Goal: Task Accomplishment & Management: Manage account settings

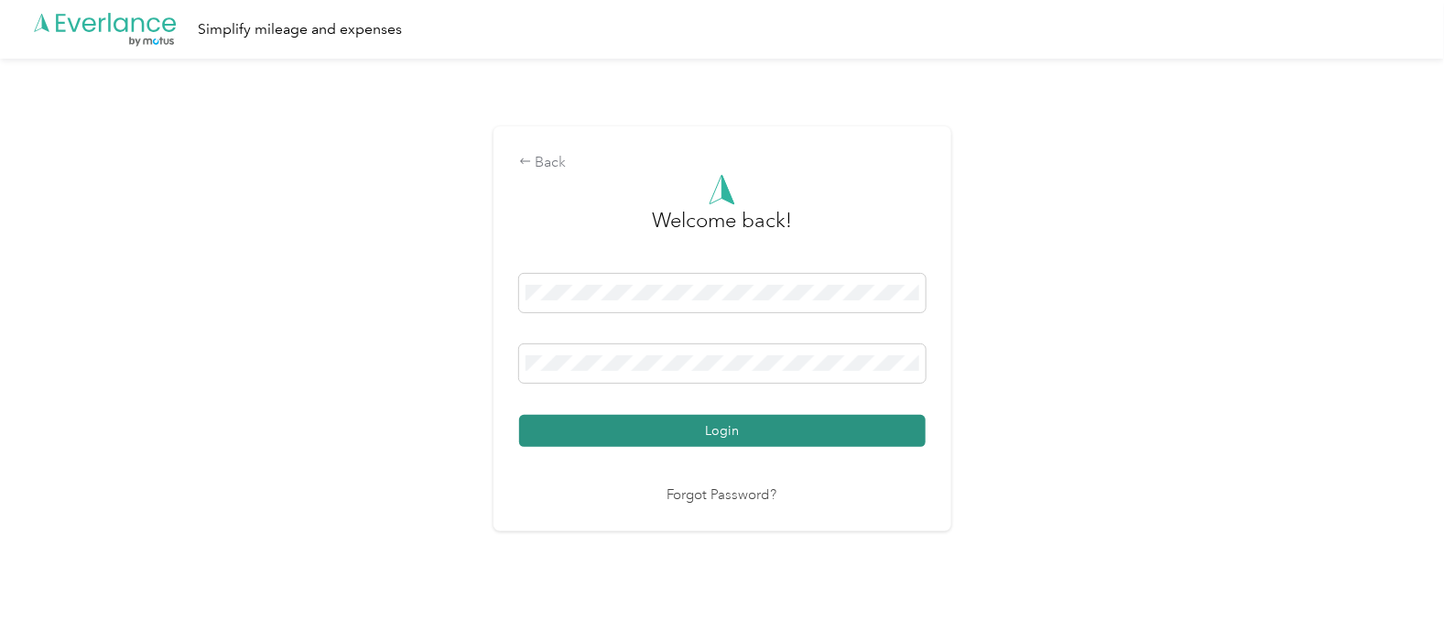
click at [716, 428] on button "Login" at bounding box center [722, 431] width 407 height 32
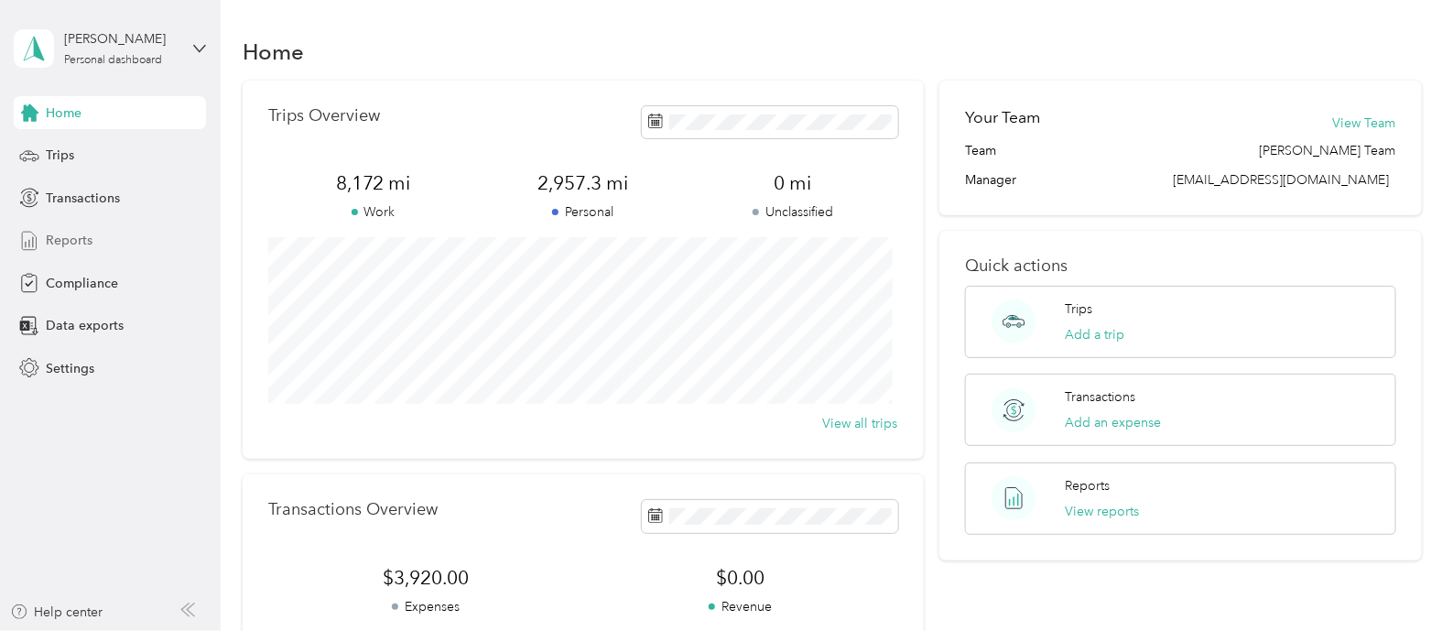
click at [64, 242] on span "Reports" at bounding box center [69, 240] width 47 height 19
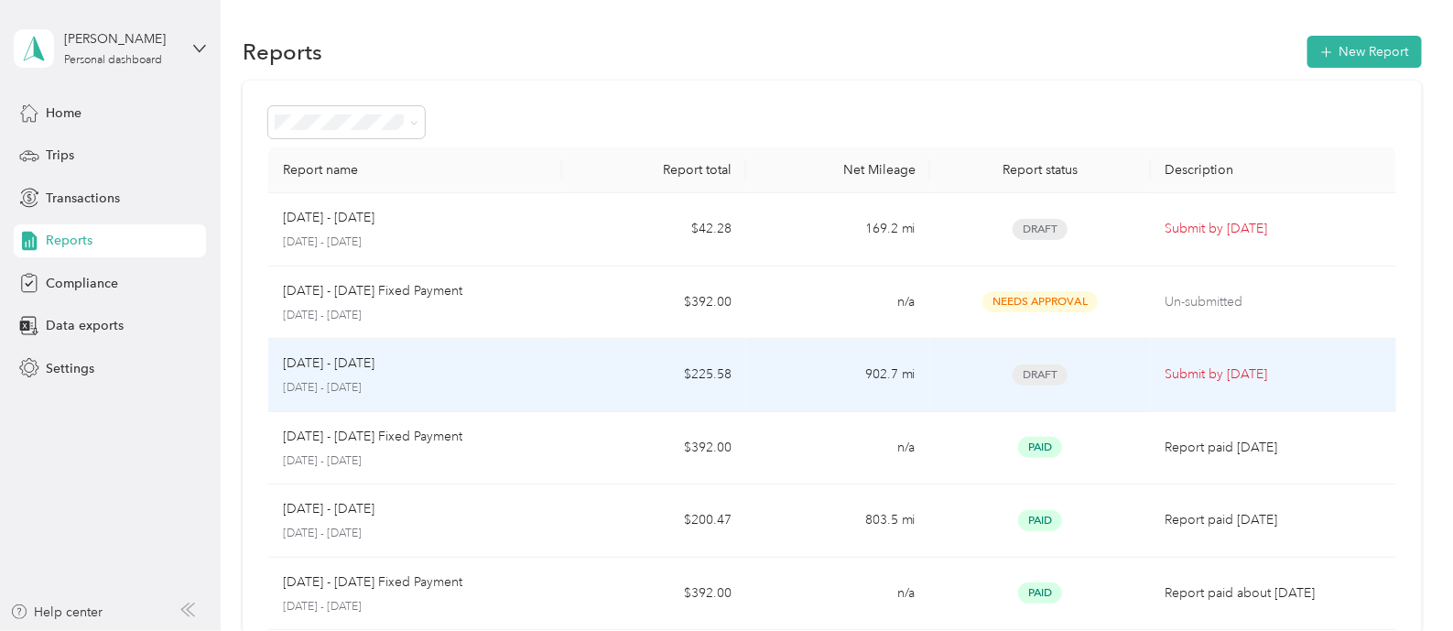
click at [429, 373] on div "[DATE] - [DATE] [DATE] - [DATE]" at bounding box center [415, 374] width 265 height 43
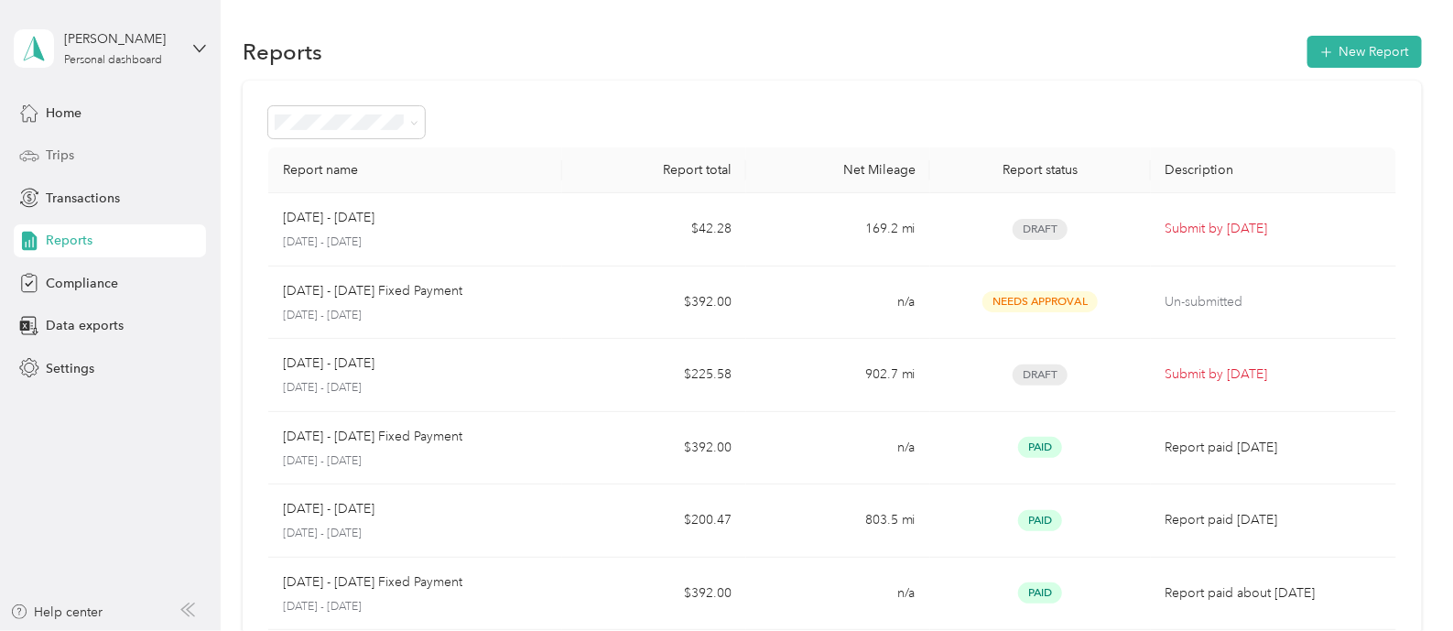
click at [64, 157] on span "Trips" at bounding box center [60, 155] width 28 height 19
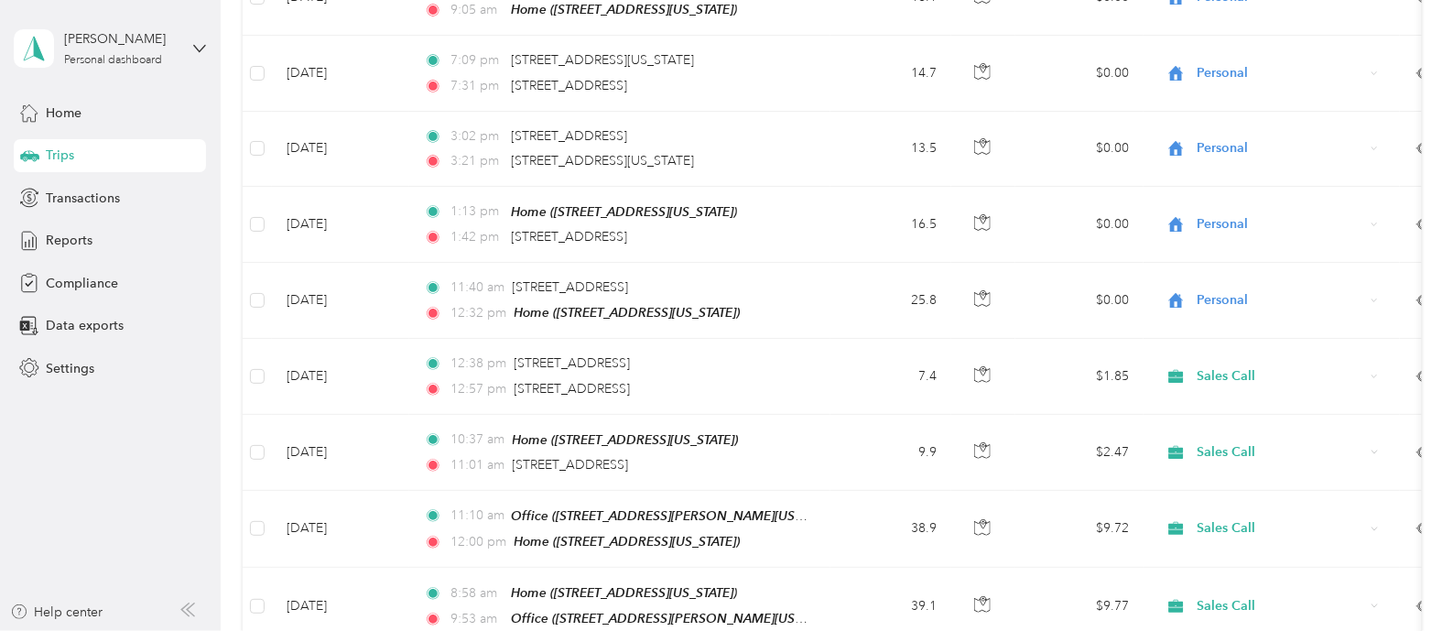
scroll to position [1559, 0]
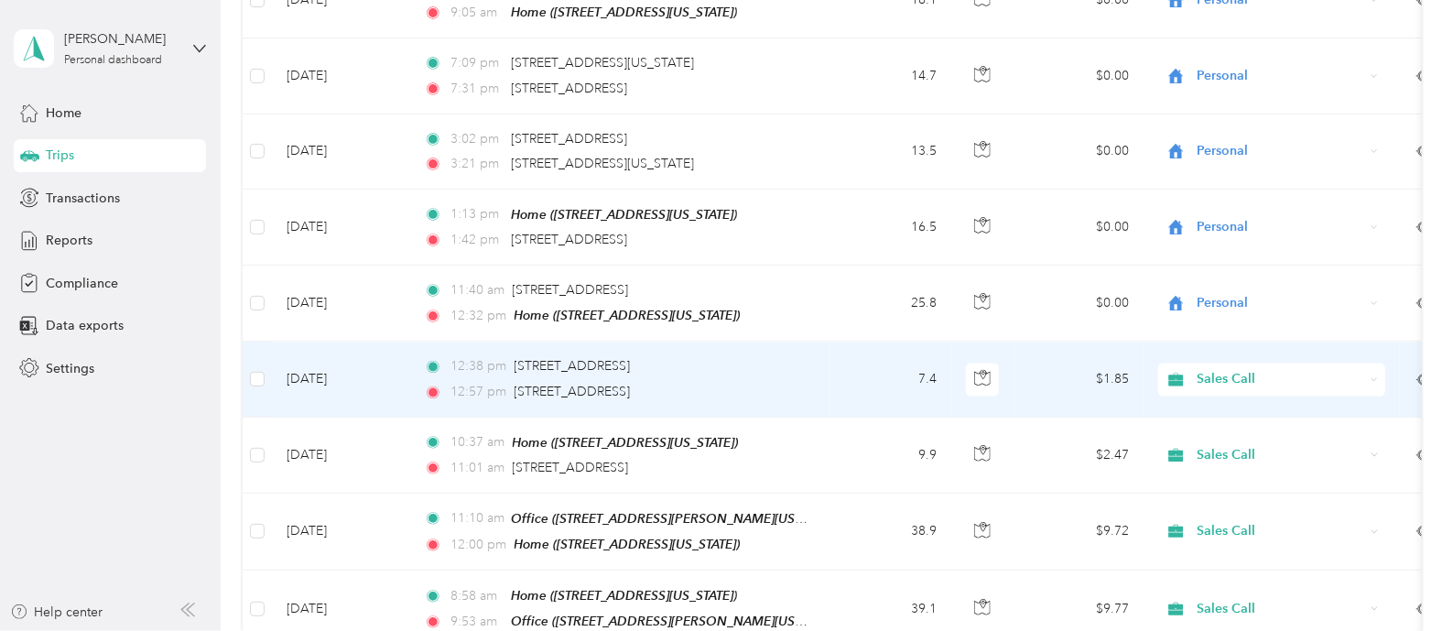
click at [1218, 369] on span "Sales Call" at bounding box center [1282, 379] width 168 height 20
click at [1227, 428] on span "Personal" at bounding box center [1288, 420] width 169 height 19
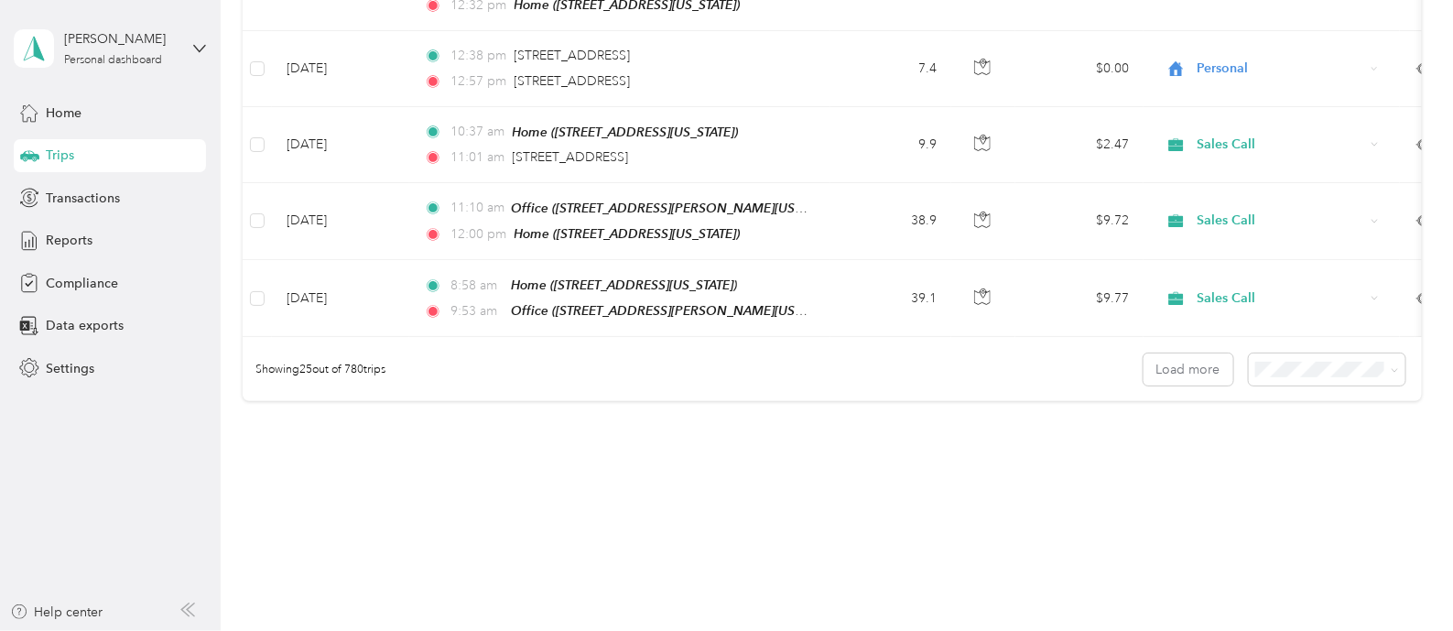
scroll to position [1890, 0]
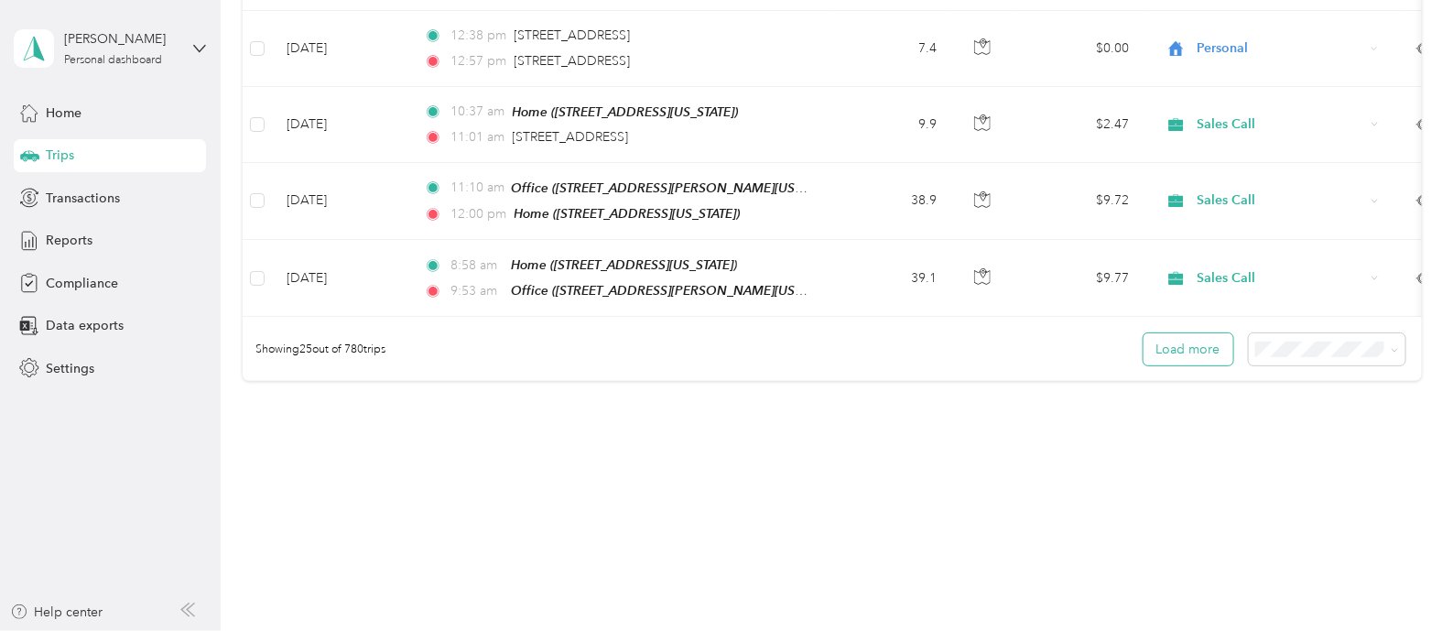
click at [1189, 353] on button "Load more" at bounding box center [1189, 349] width 90 height 32
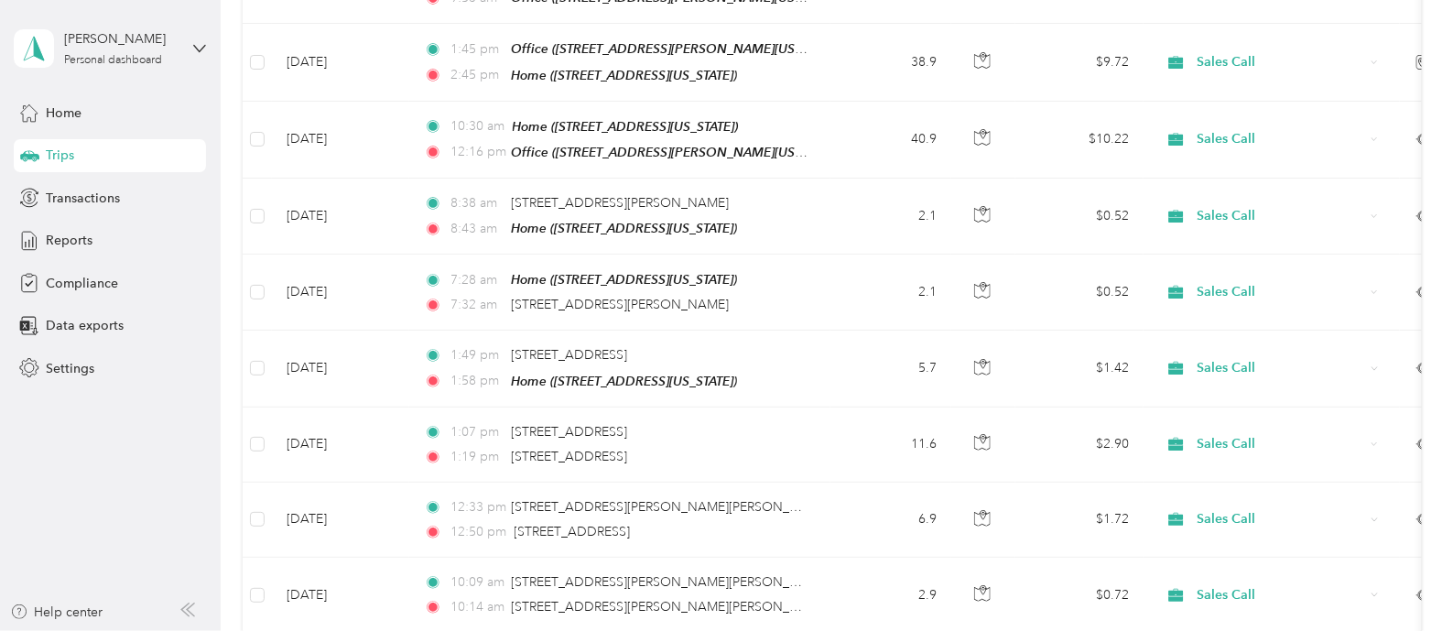
scroll to position [2200, 0]
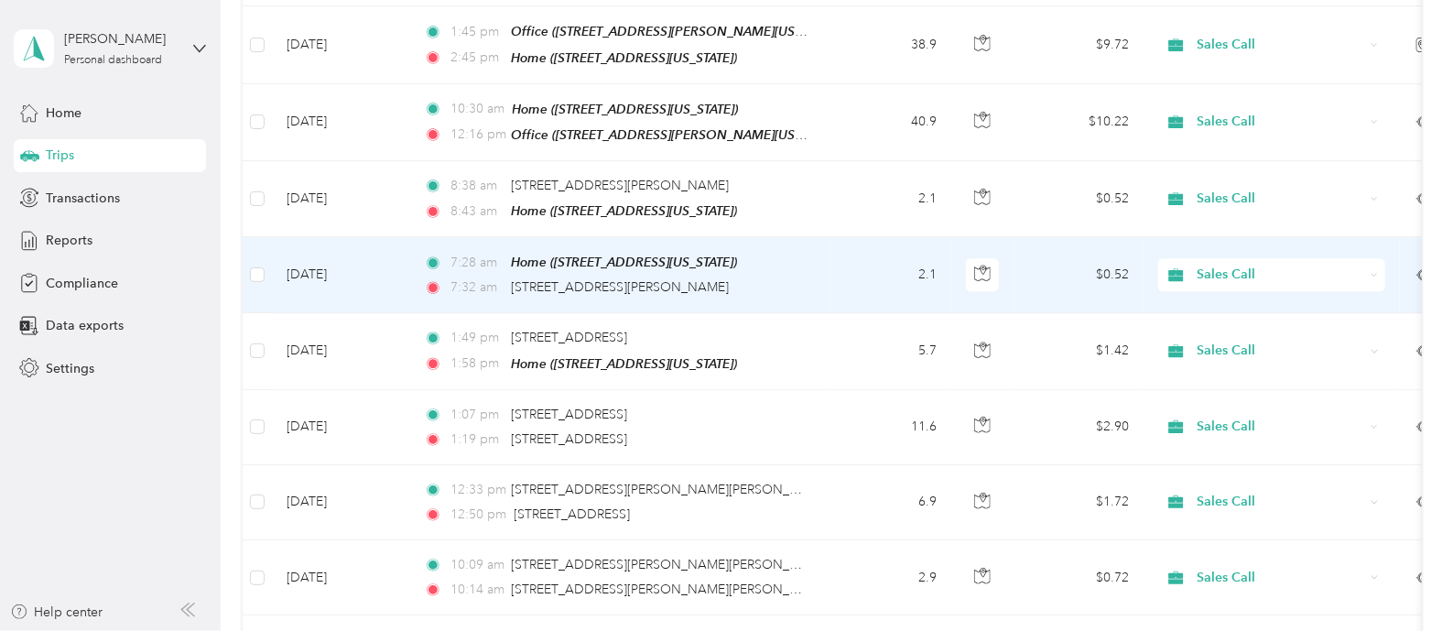
click at [1222, 265] on span "Sales Call" at bounding box center [1282, 275] width 168 height 20
click at [1219, 319] on li "Personal" at bounding box center [1271, 315] width 227 height 32
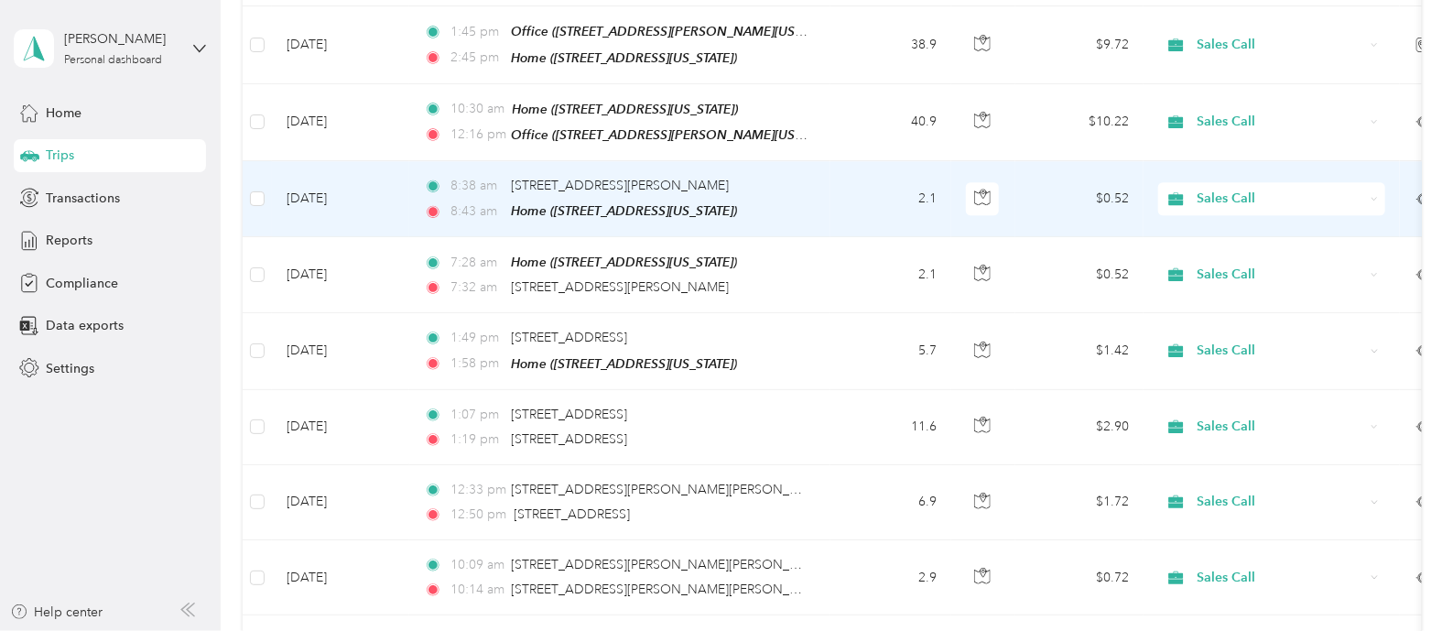
click at [1244, 189] on span "Sales Call" at bounding box center [1282, 199] width 168 height 20
click at [1215, 238] on span "Personal" at bounding box center [1288, 239] width 169 height 19
click at [1229, 189] on span "Sales Call" at bounding box center [1282, 199] width 168 height 20
click at [1207, 237] on span "Personal" at bounding box center [1288, 239] width 169 height 19
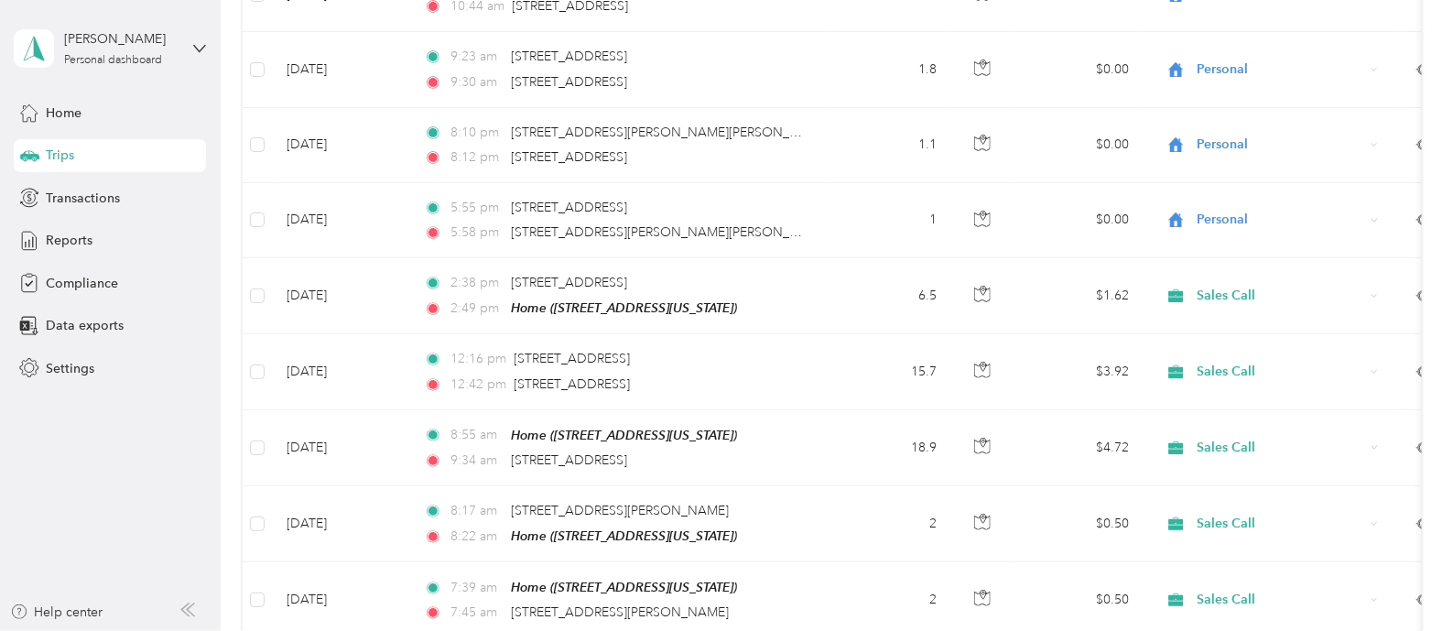
scroll to position [3090, 0]
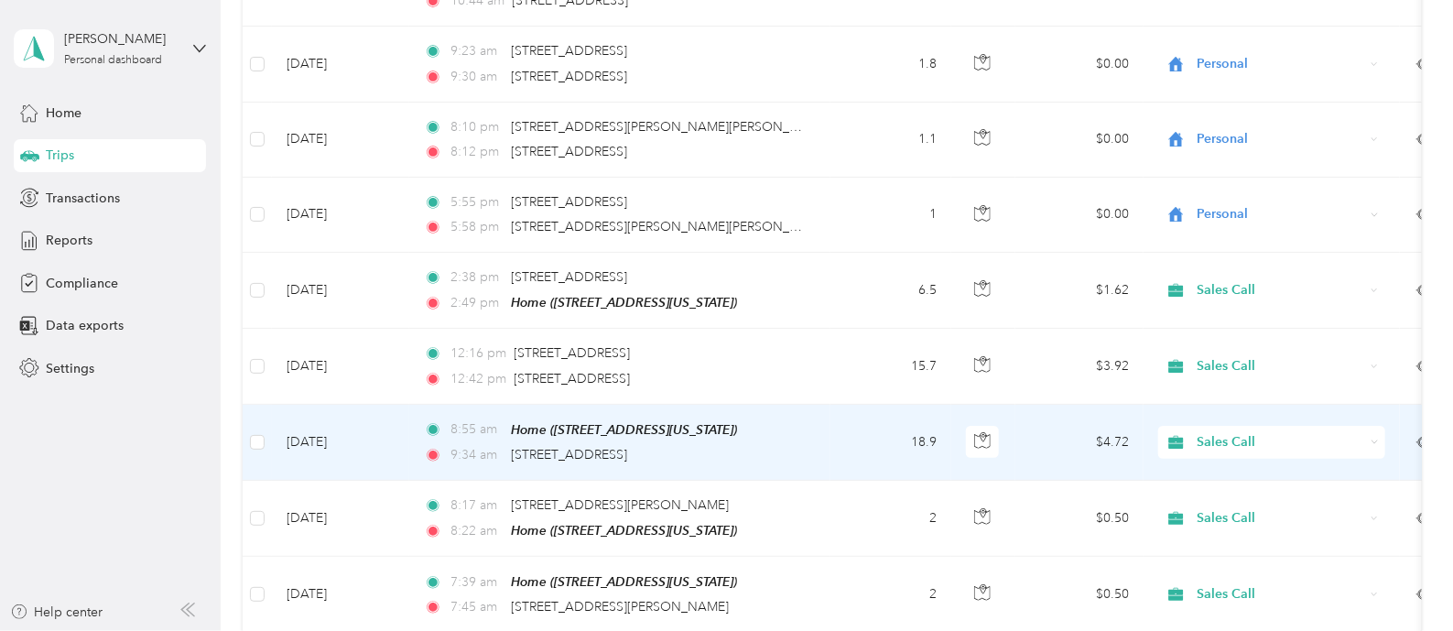
click at [1230, 432] on span "Sales Call" at bounding box center [1282, 442] width 168 height 20
click at [1209, 478] on li "Personal" at bounding box center [1271, 472] width 227 height 32
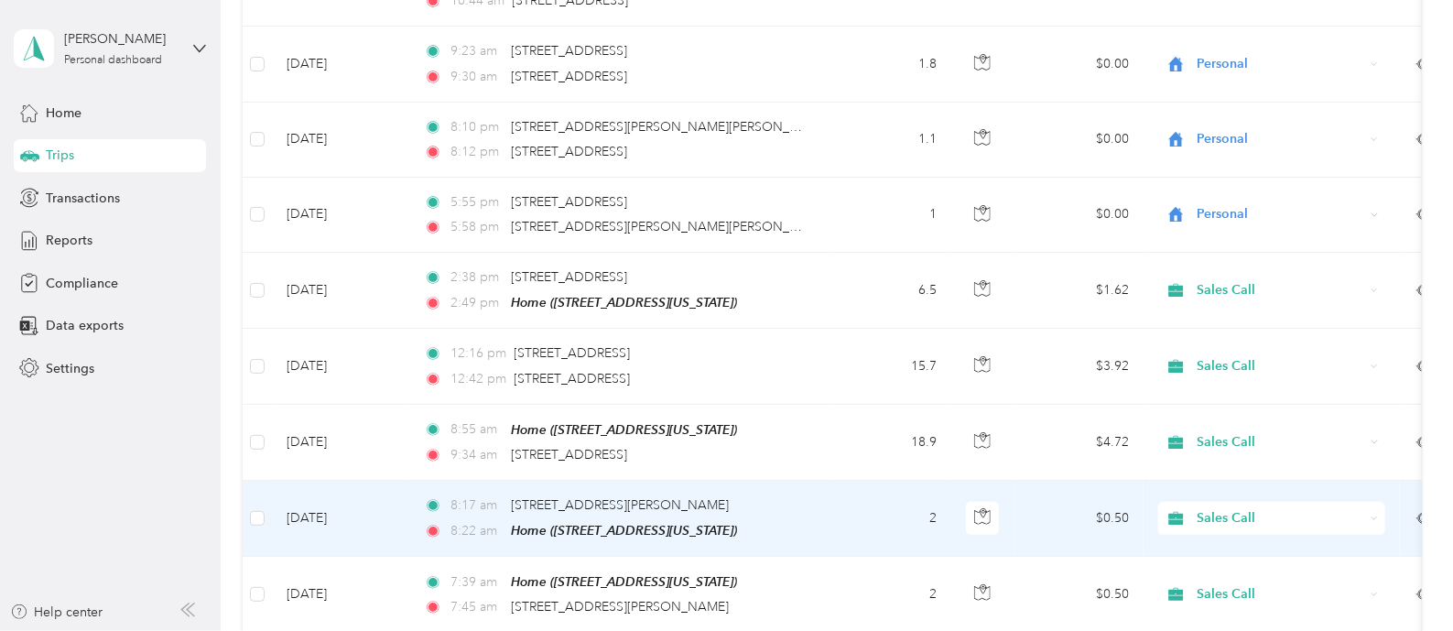
click at [1368, 502] on div "Sales Call" at bounding box center [1271, 518] width 227 height 33
click at [1333, 548] on span "Personal" at bounding box center [1288, 550] width 169 height 19
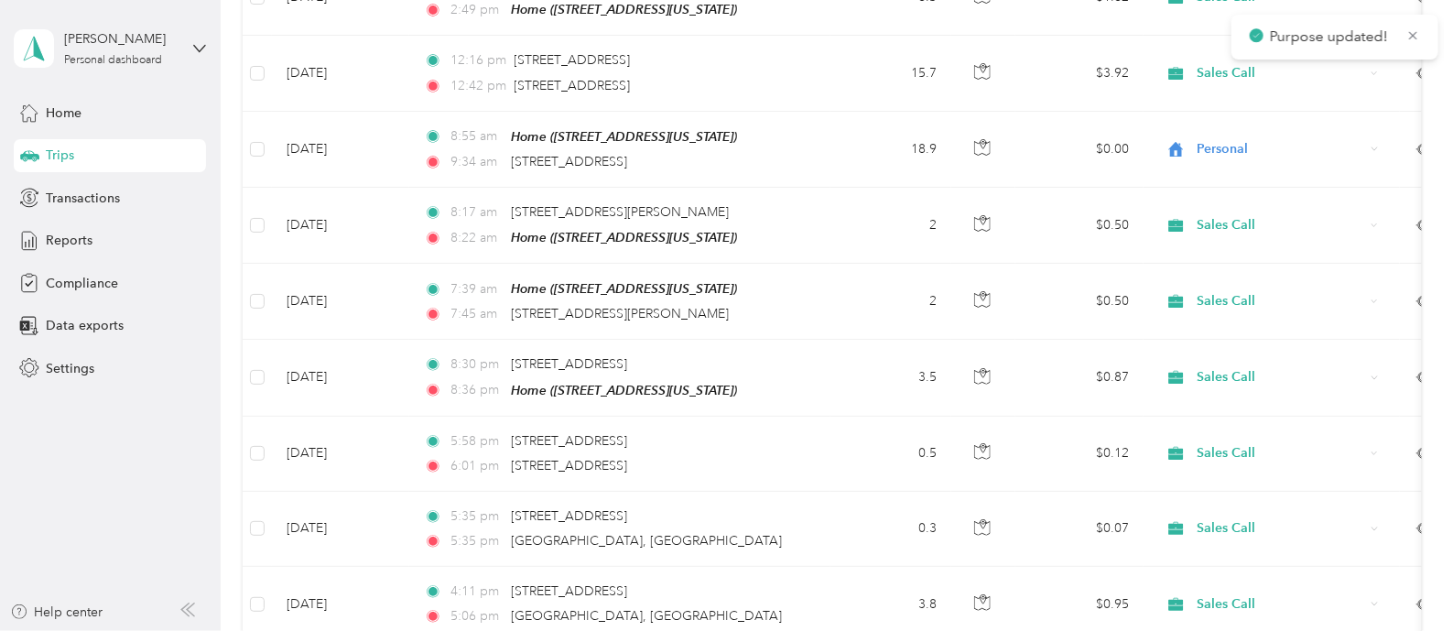
scroll to position [3390, 0]
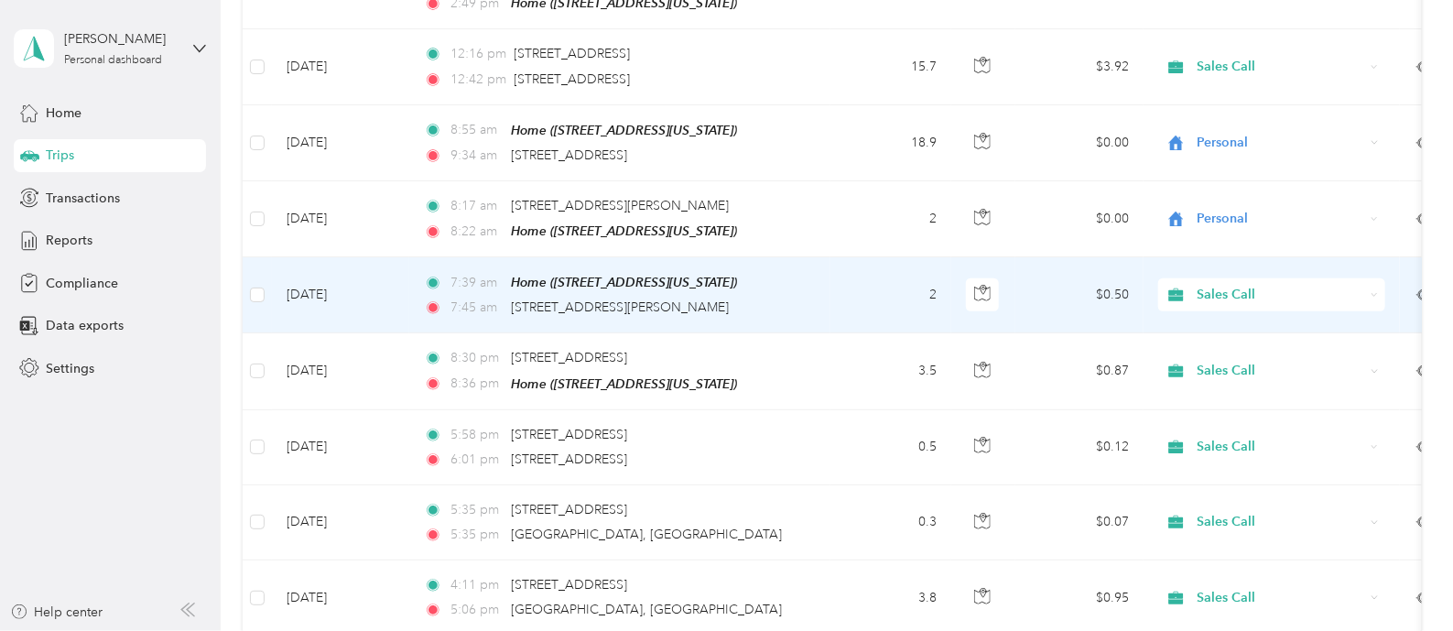
click at [1383, 278] on div "Sales Call" at bounding box center [1271, 294] width 227 height 33
click at [1315, 326] on span "Personal" at bounding box center [1288, 326] width 169 height 19
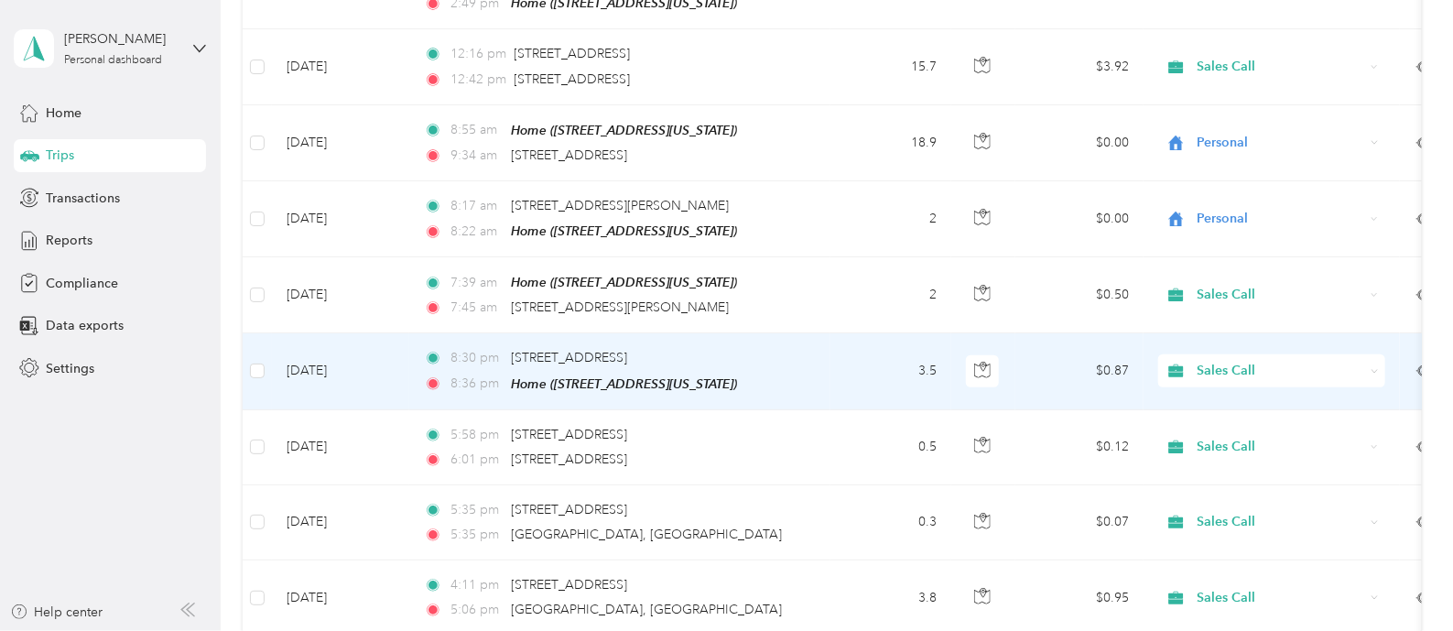
click at [1376, 367] on icon at bounding box center [1375, 371] width 8 height 8
click at [1289, 402] on span "Personal" at bounding box center [1288, 401] width 169 height 19
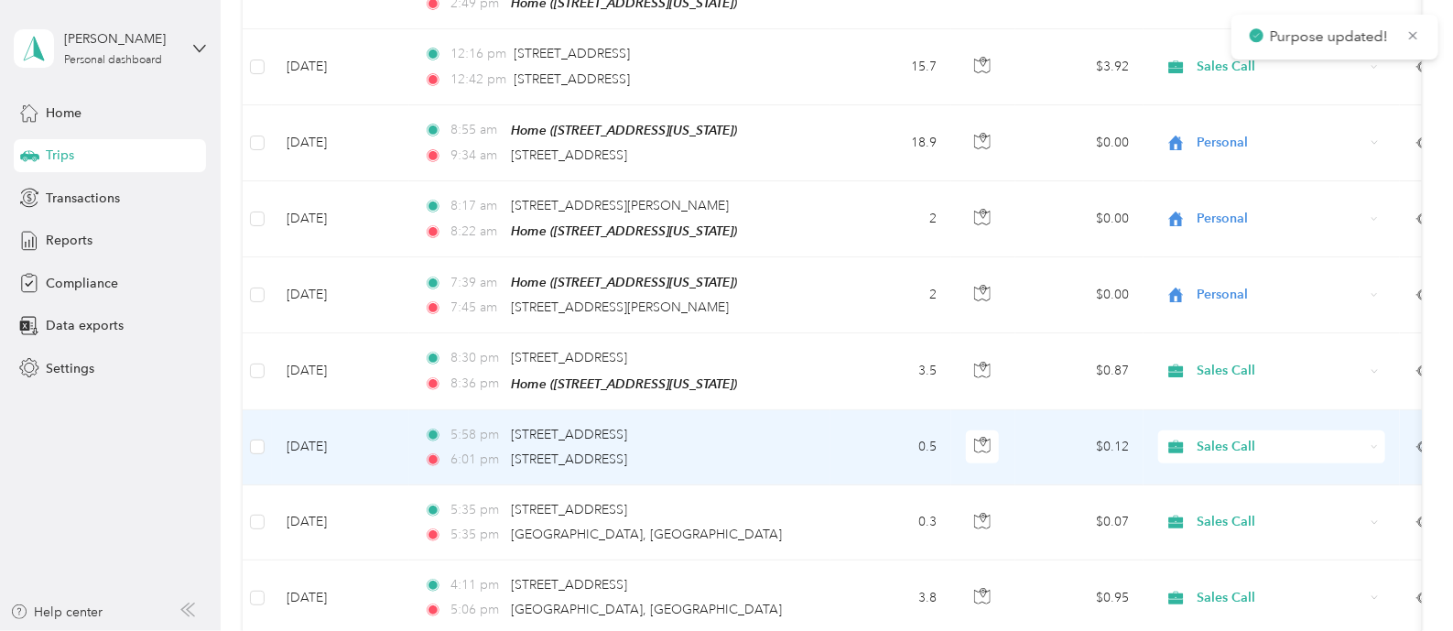
click at [1374, 430] on div "Sales Call" at bounding box center [1271, 446] width 227 height 33
click at [1337, 473] on span "Personal" at bounding box center [1288, 477] width 169 height 19
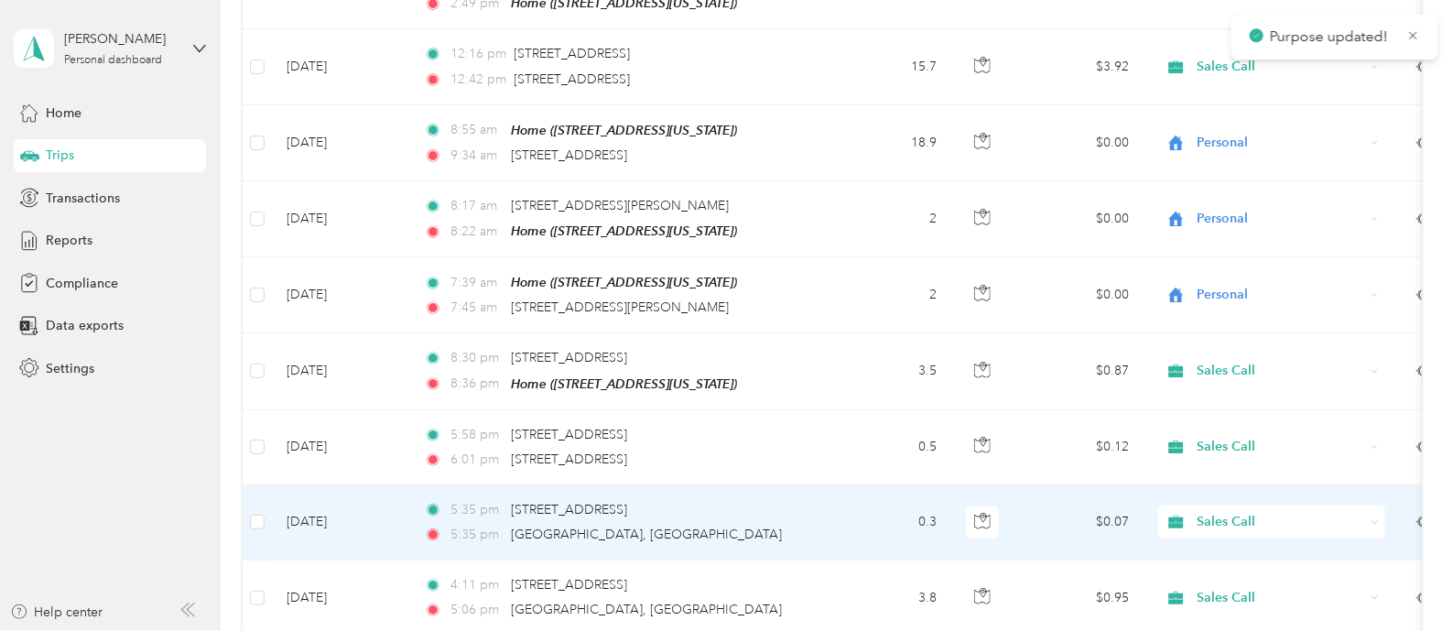
click at [1374, 518] on icon at bounding box center [1375, 522] width 8 height 8
click at [1326, 560] on li "Personal" at bounding box center [1271, 553] width 227 height 32
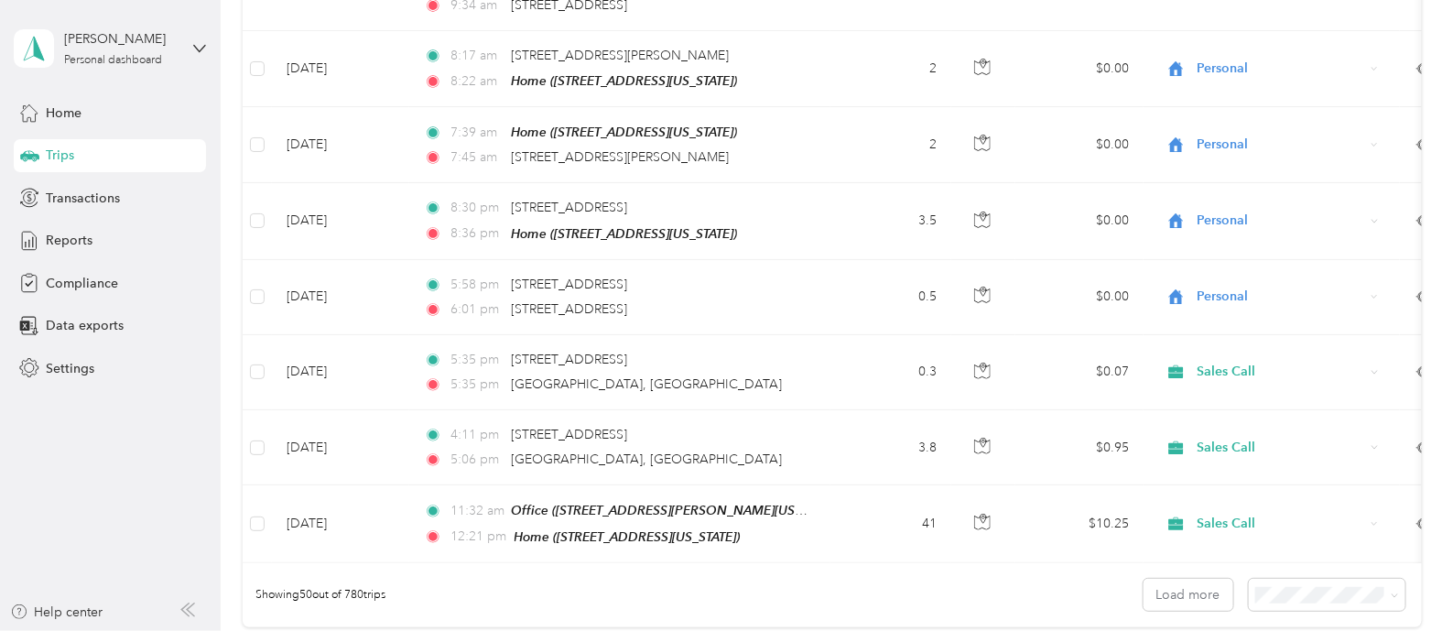
scroll to position [3557, 0]
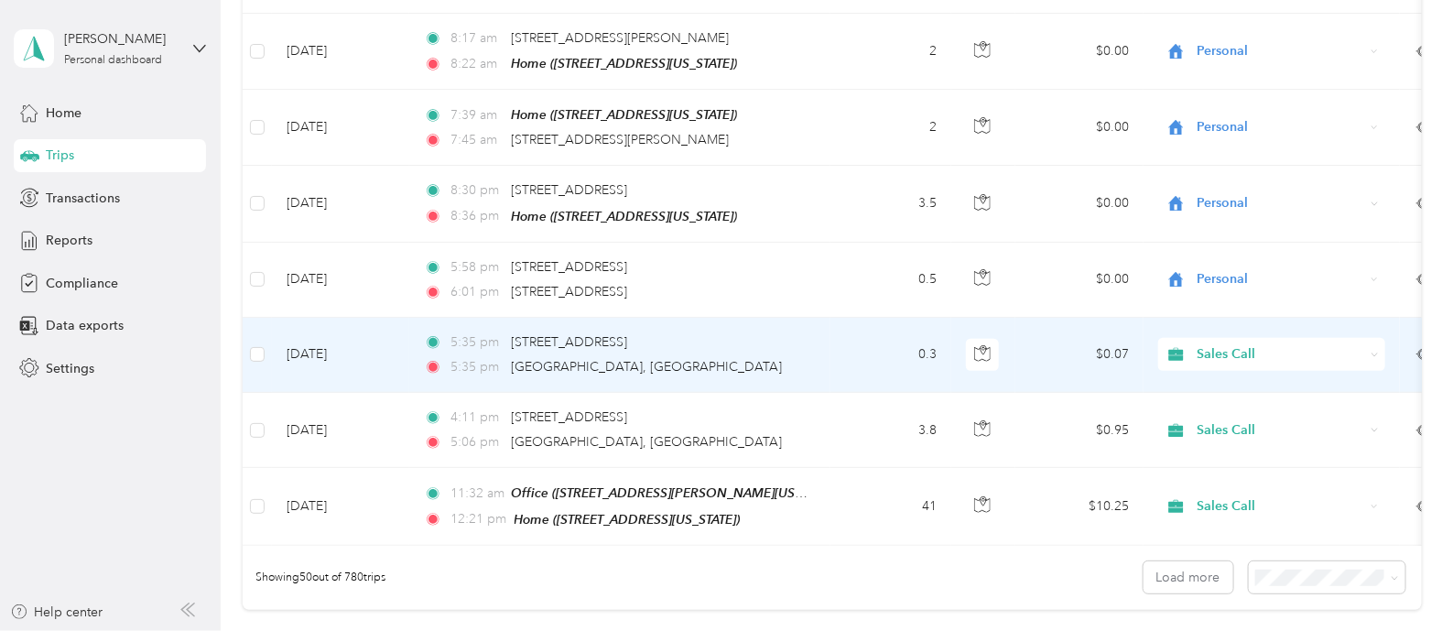
click at [1383, 338] on div "Sales Call" at bounding box center [1271, 354] width 227 height 33
click at [1314, 380] on span "Personal" at bounding box center [1288, 384] width 169 height 19
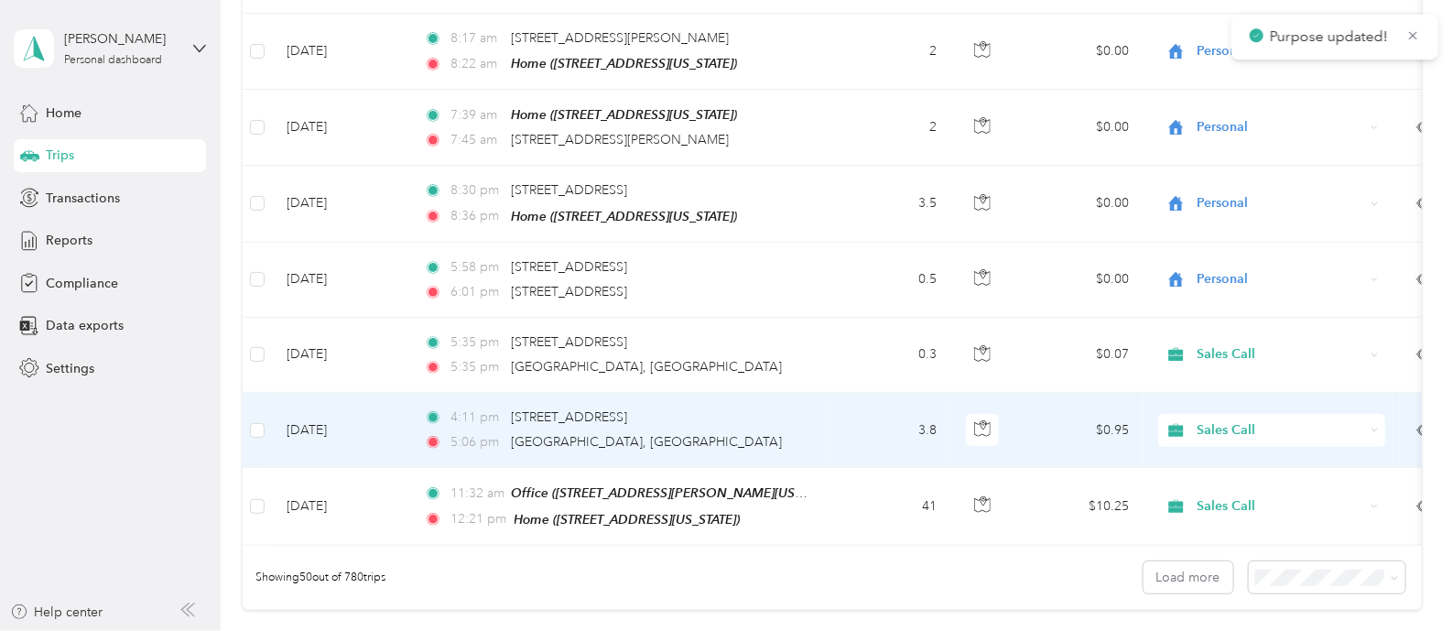
click at [1381, 414] on div "Sales Call" at bounding box center [1271, 430] width 227 height 33
click at [1329, 456] on span "Personal" at bounding box center [1288, 459] width 169 height 19
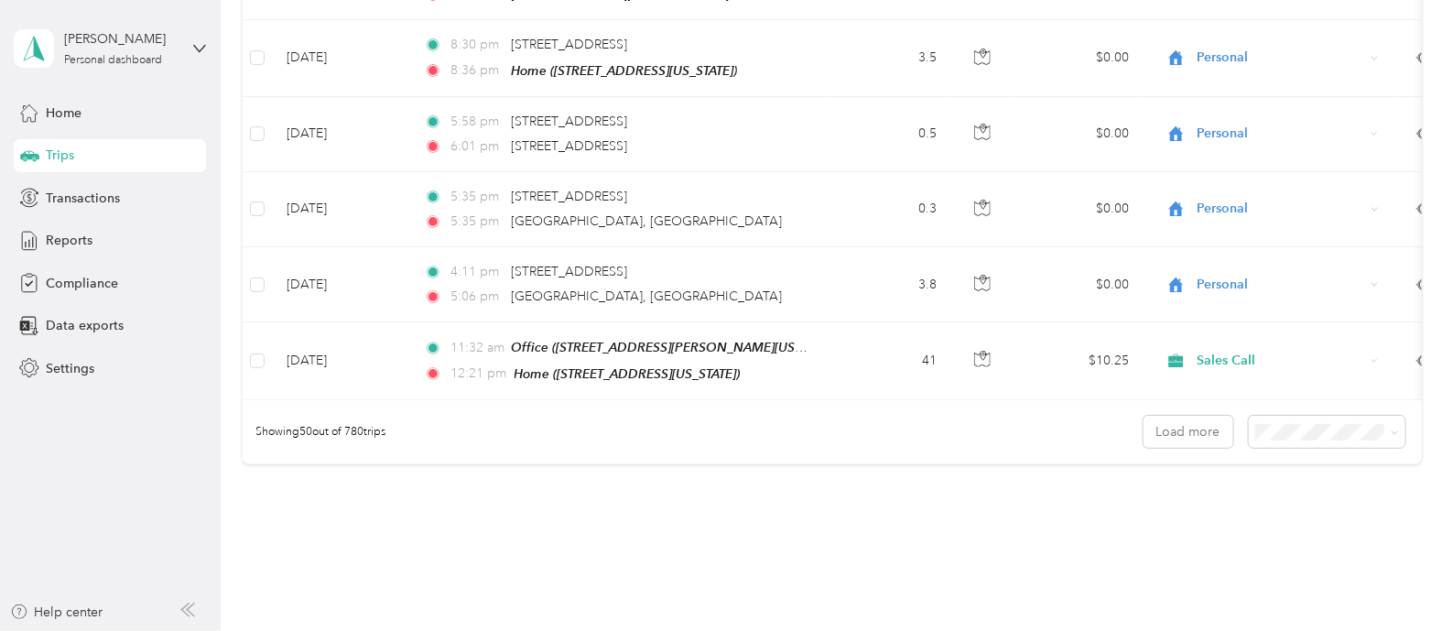
scroll to position [3708, 0]
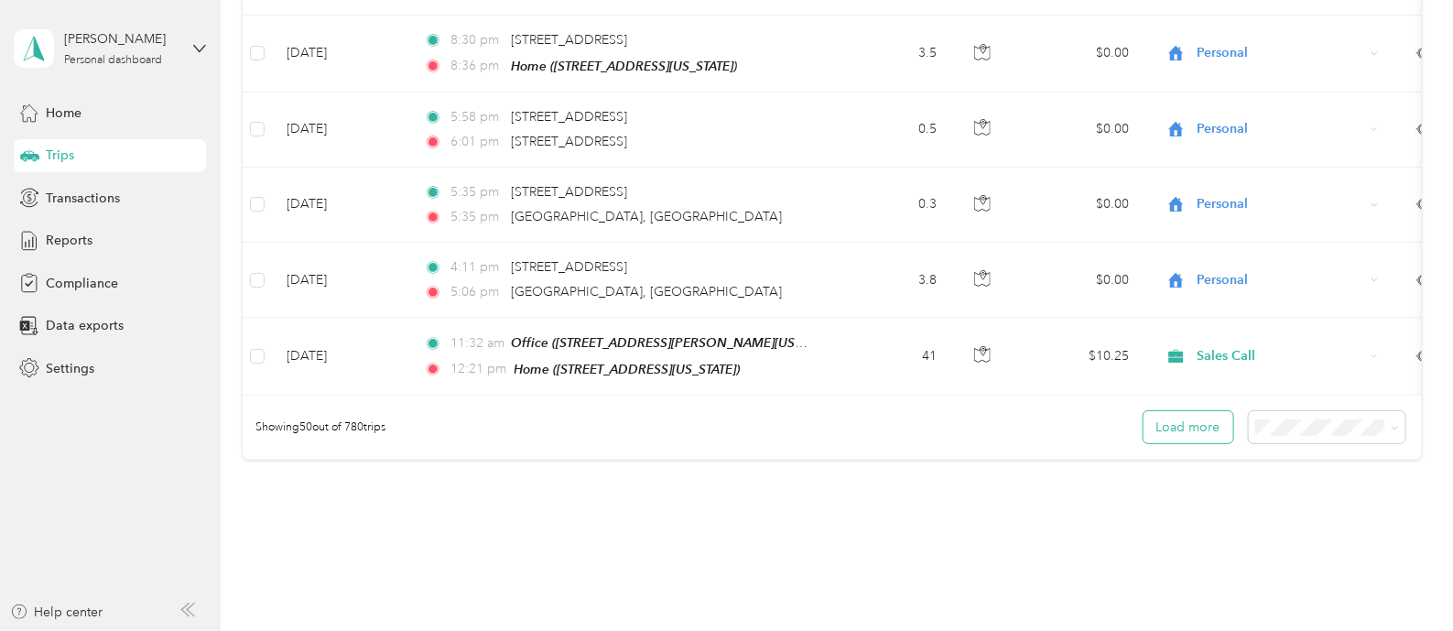
click at [1181, 411] on button "Load more" at bounding box center [1189, 427] width 90 height 32
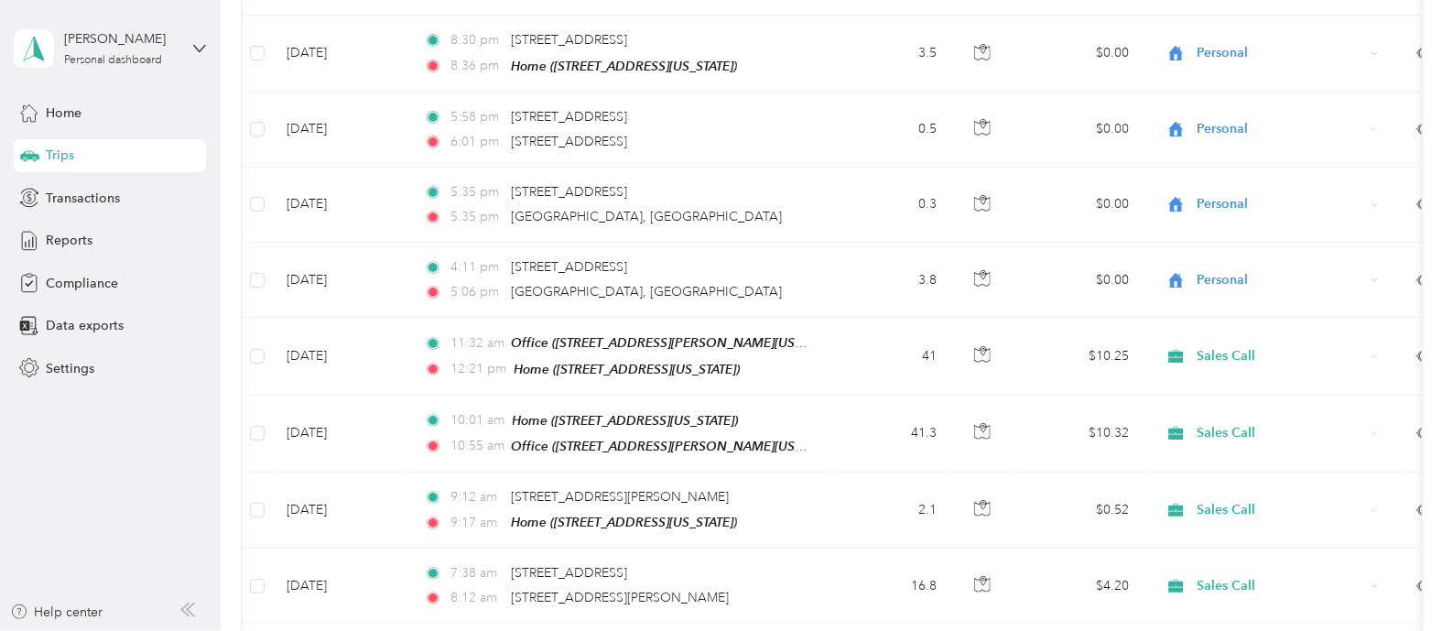
drag, startPoint x: 1433, startPoint y: 395, endPoint x: 1433, endPoint y: 414, distance: 19.2
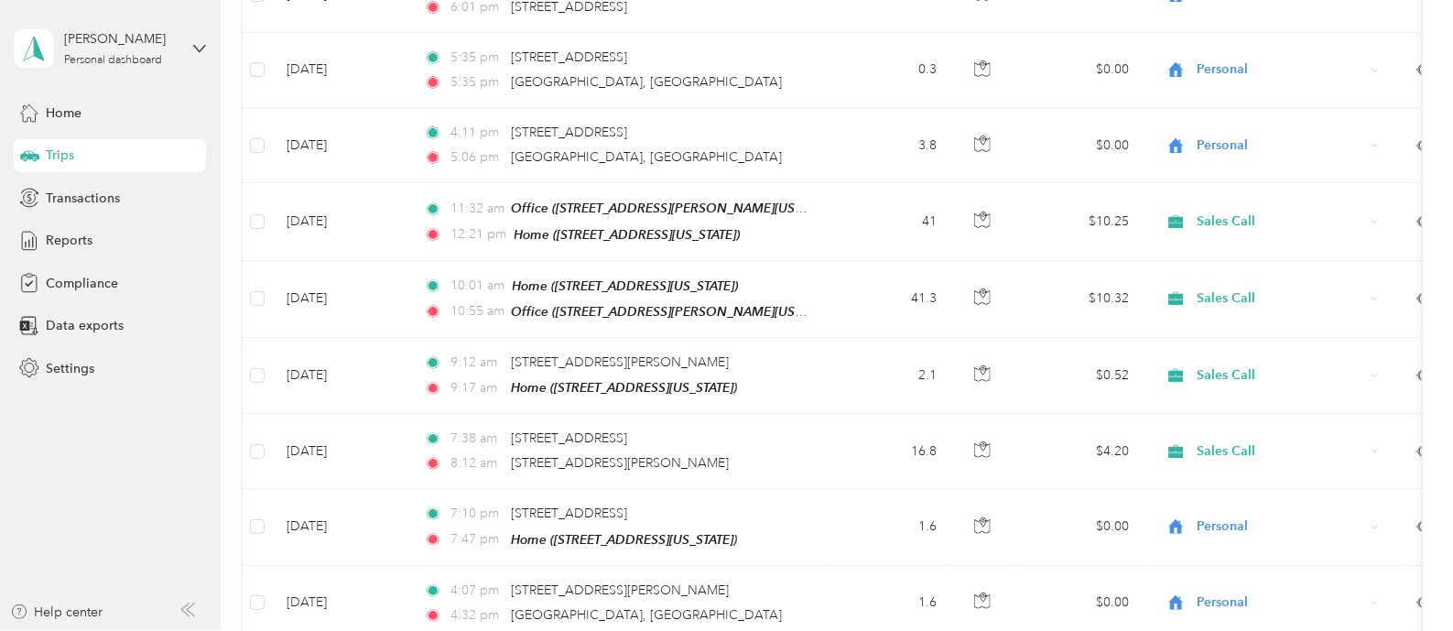
scroll to position [3883, 0]
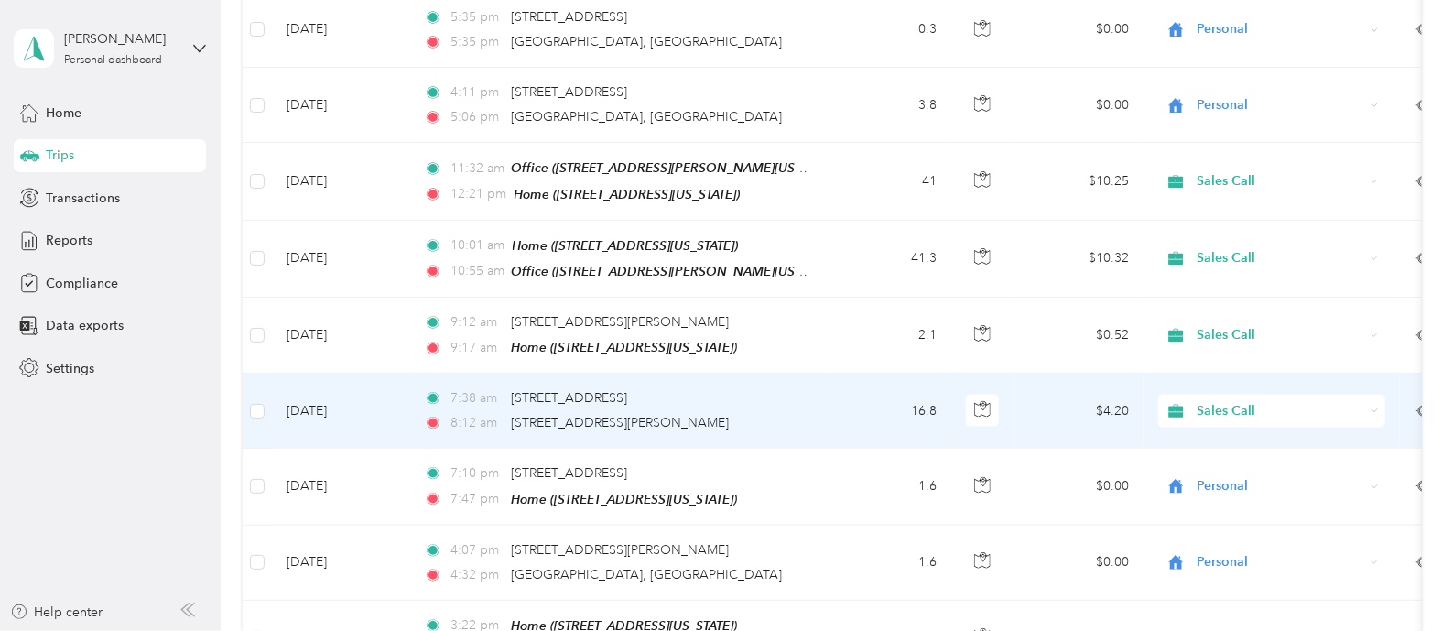
click at [1377, 395] on div "Sales Call" at bounding box center [1271, 411] width 227 height 33
click at [1283, 432] on span "Personal" at bounding box center [1288, 434] width 169 height 19
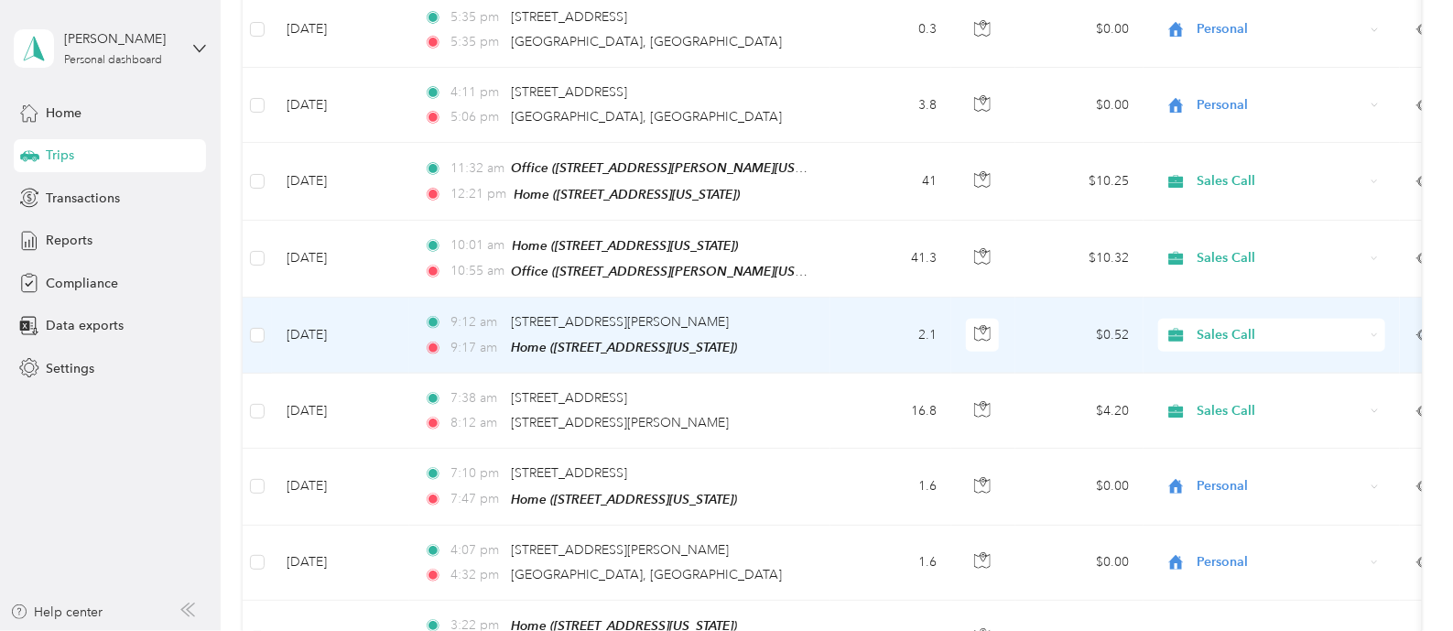
click at [1375, 319] on div "Sales Call" at bounding box center [1271, 335] width 227 height 33
click at [1320, 359] on span "Personal" at bounding box center [1288, 359] width 169 height 19
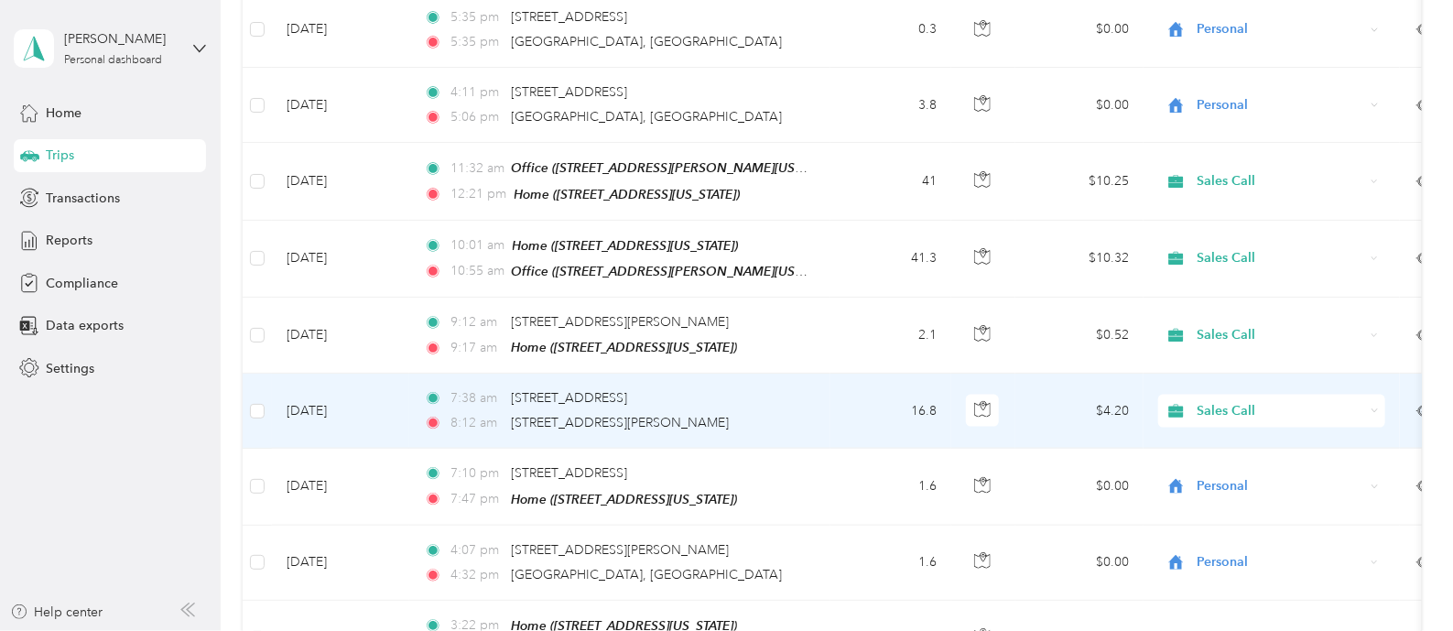
click at [1388, 374] on td "Sales Call" at bounding box center [1272, 411] width 256 height 75
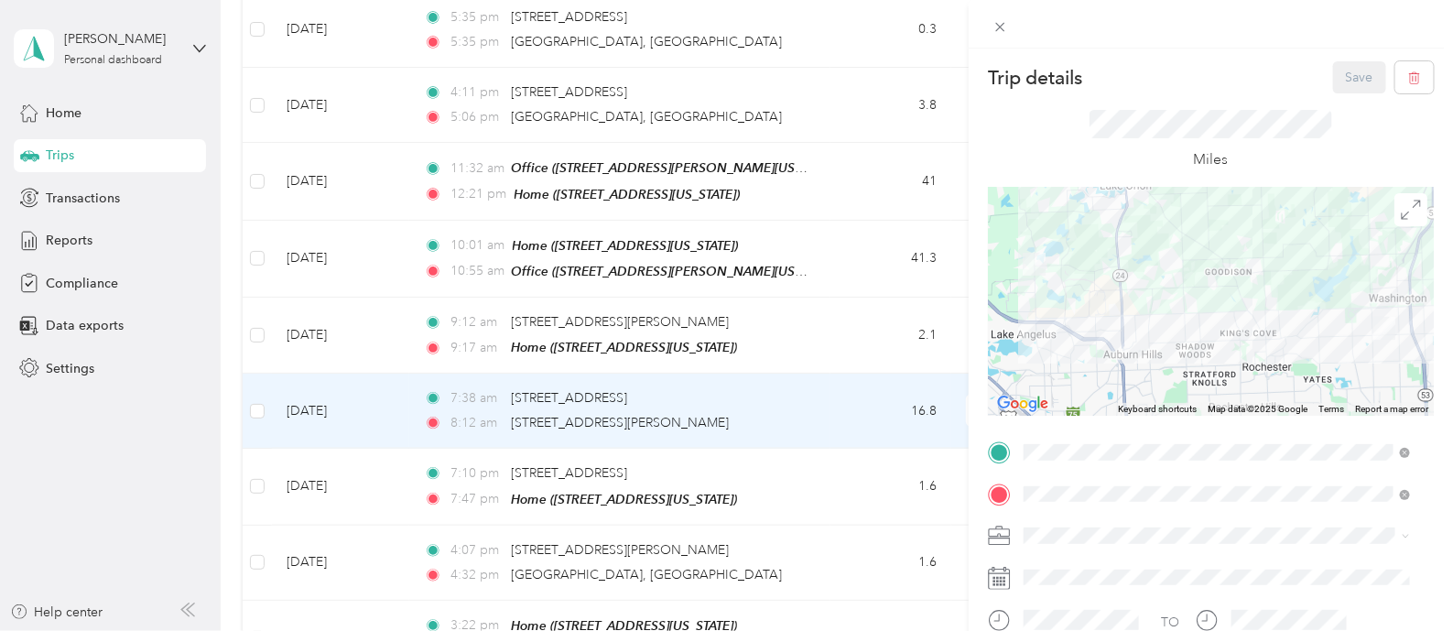
click at [762, 386] on div "Trip details Save This trip cannot be edited because it is either under review,…" at bounding box center [726, 315] width 1453 height 631
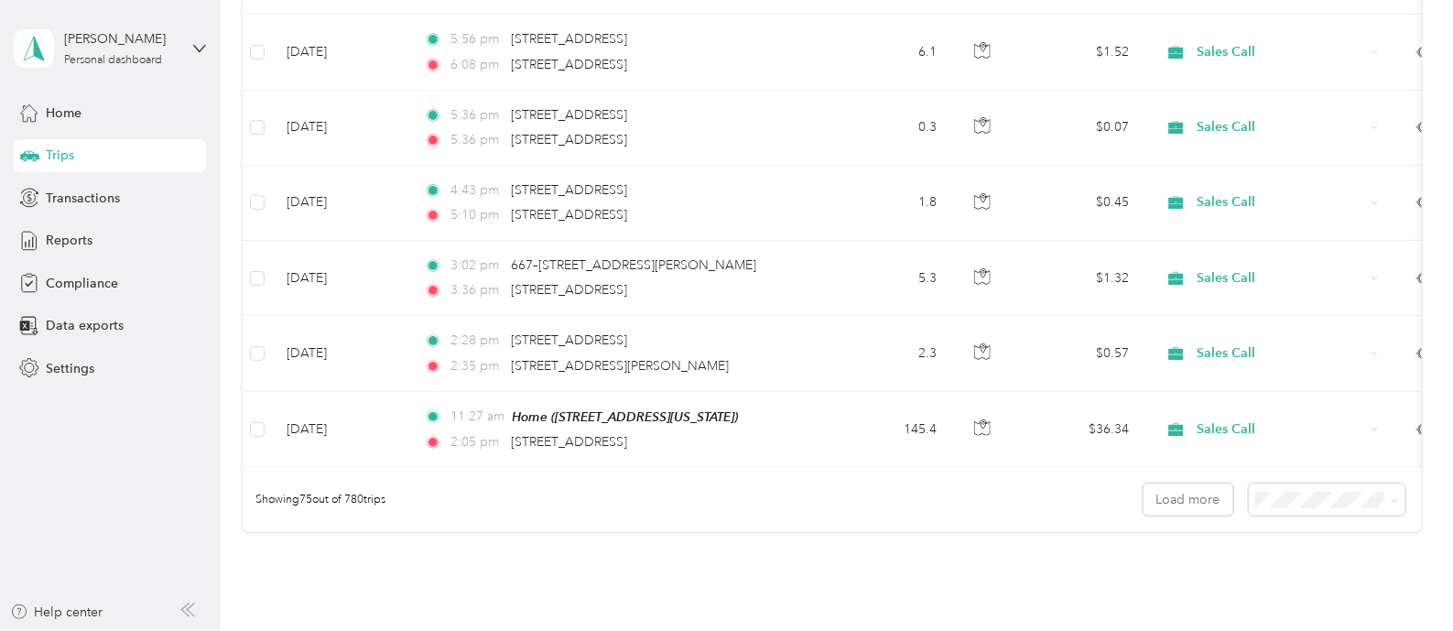
scroll to position [5544, 0]
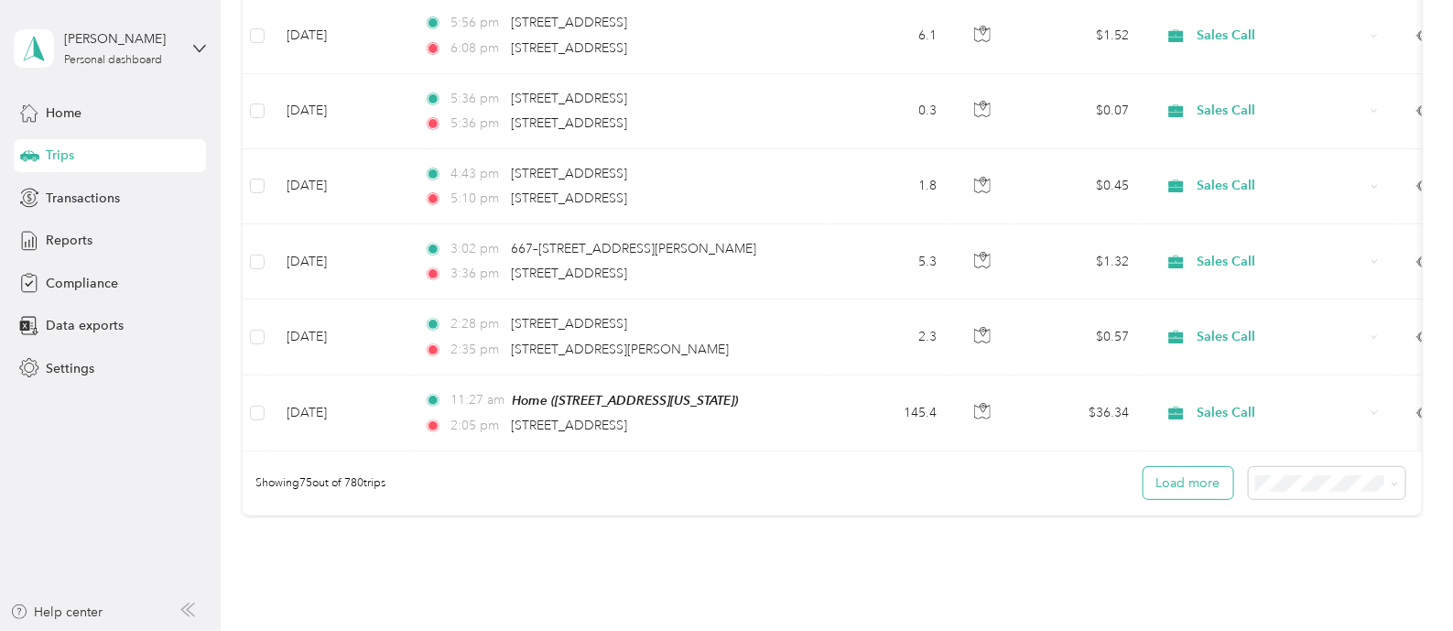
click at [1184, 467] on button "Load more" at bounding box center [1189, 483] width 90 height 32
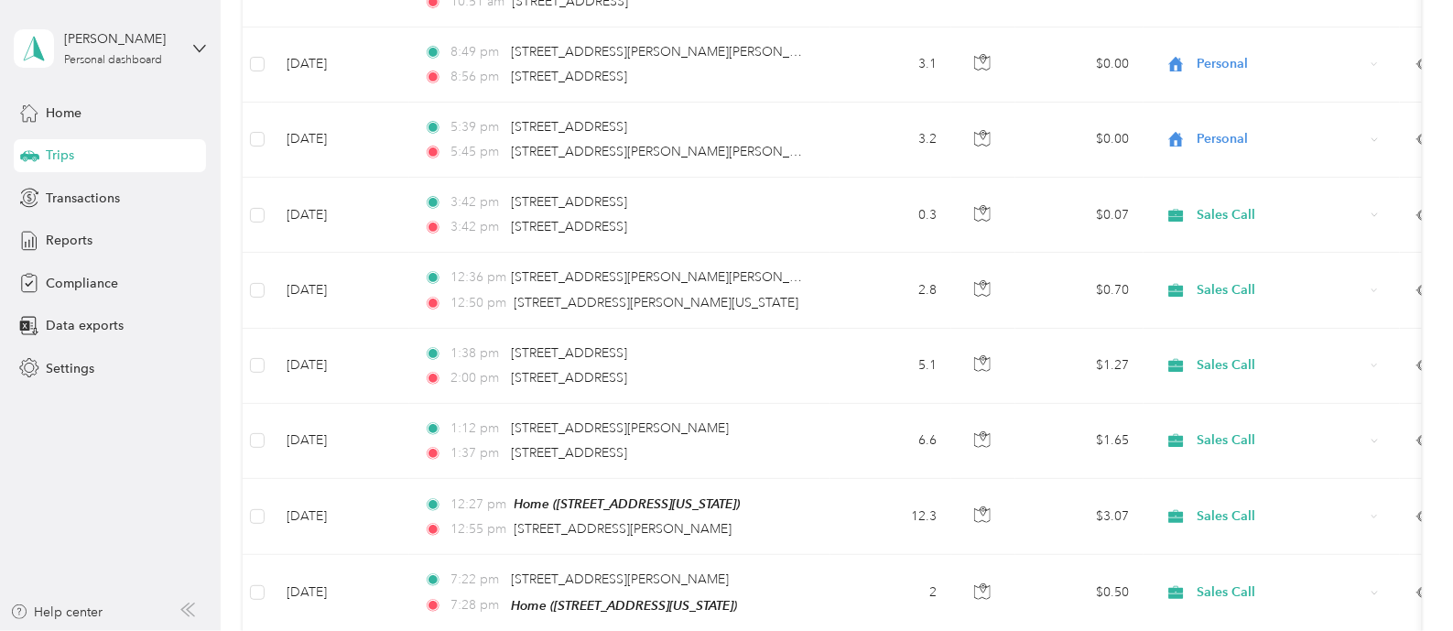
scroll to position [6510, 0]
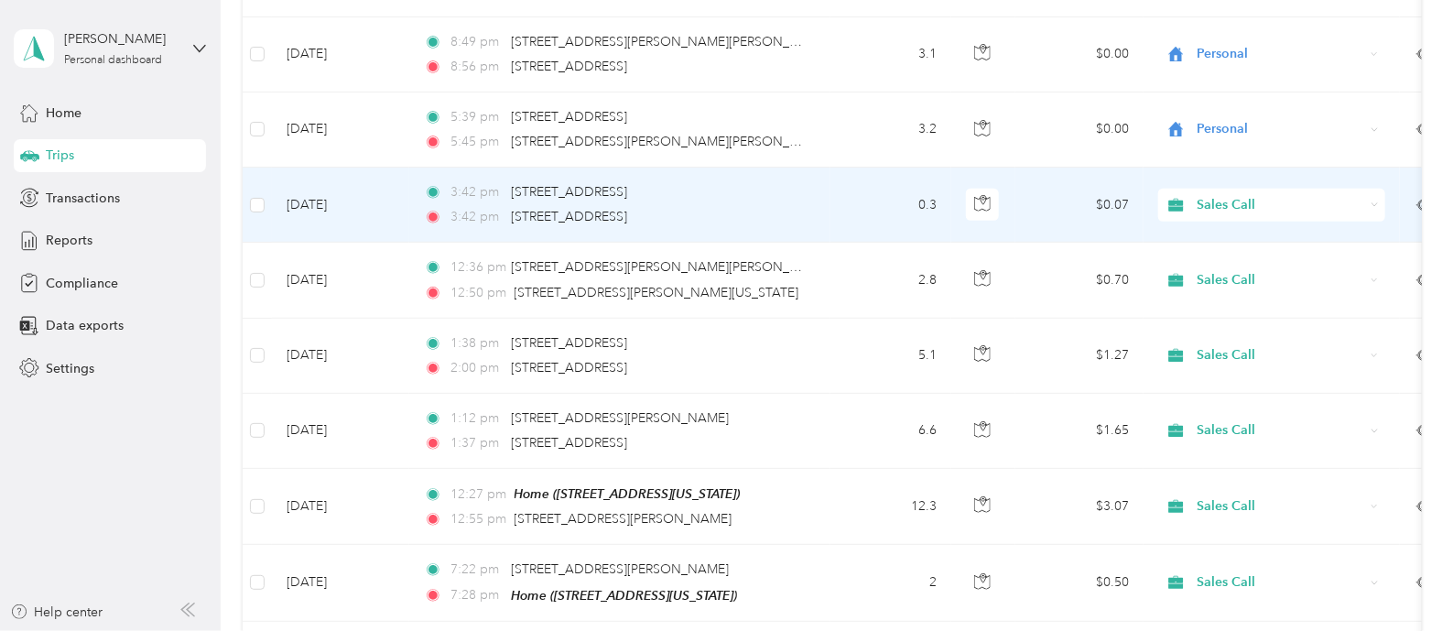
click at [1380, 189] on div "Sales Call" at bounding box center [1271, 205] width 227 height 33
click at [1265, 213] on li "Personal" at bounding box center [1271, 212] width 227 height 32
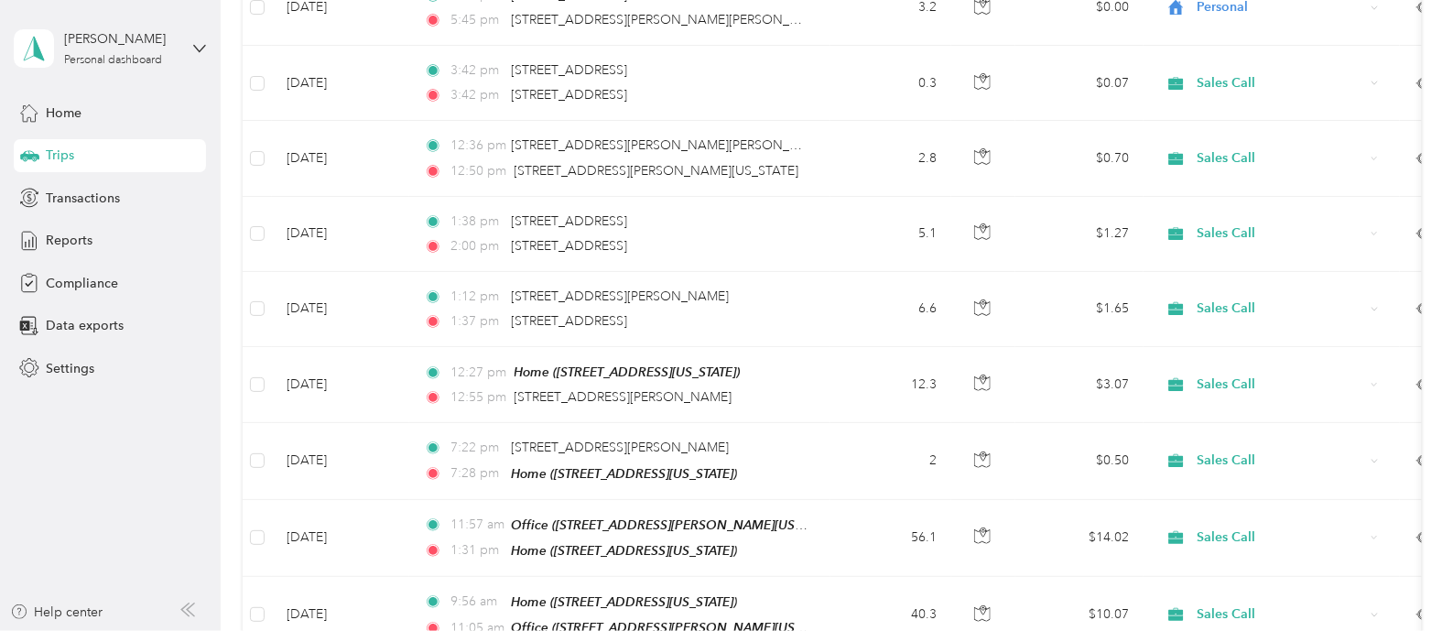
scroll to position [6652, 0]
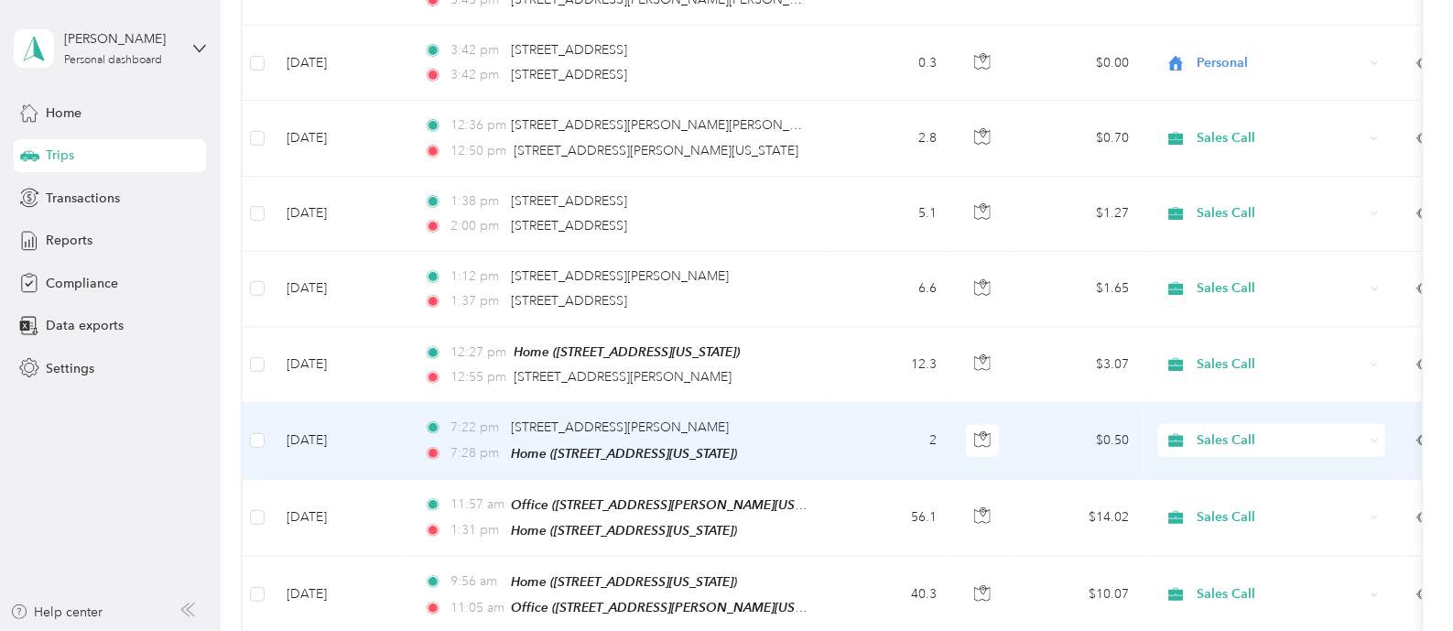
click at [1374, 437] on icon at bounding box center [1375, 441] width 8 height 8
click at [1313, 445] on span "Personal" at bounding box center [1288, 441] width 169 height 19
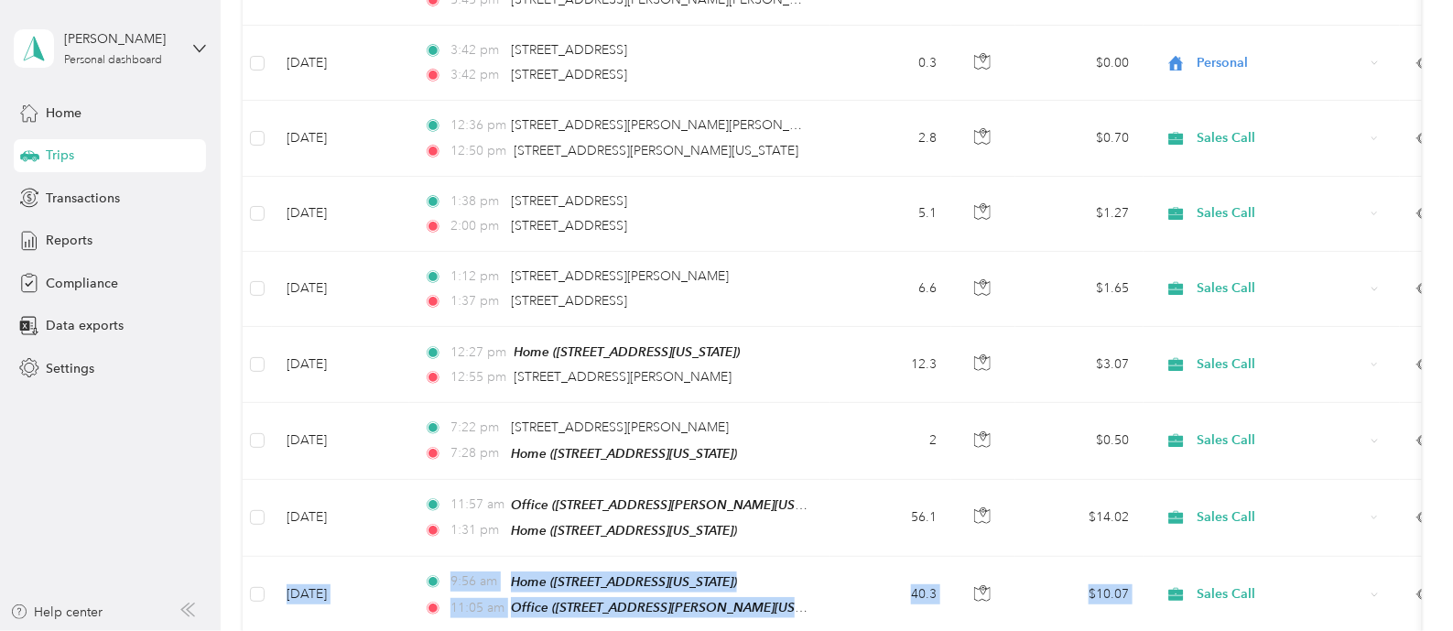
drag, startPoint x: 1434, startPoint y: 527, endPoint x: 1438, endPoint y: 471, distance: 56.9
click at [1438, 471] on div "Trips New trip 8,108.2 mi Work 3,021.1 mi Personal 0 mi Unclassified $1,995.98 …" at bounding box center [833, 315] width 1224 height 631
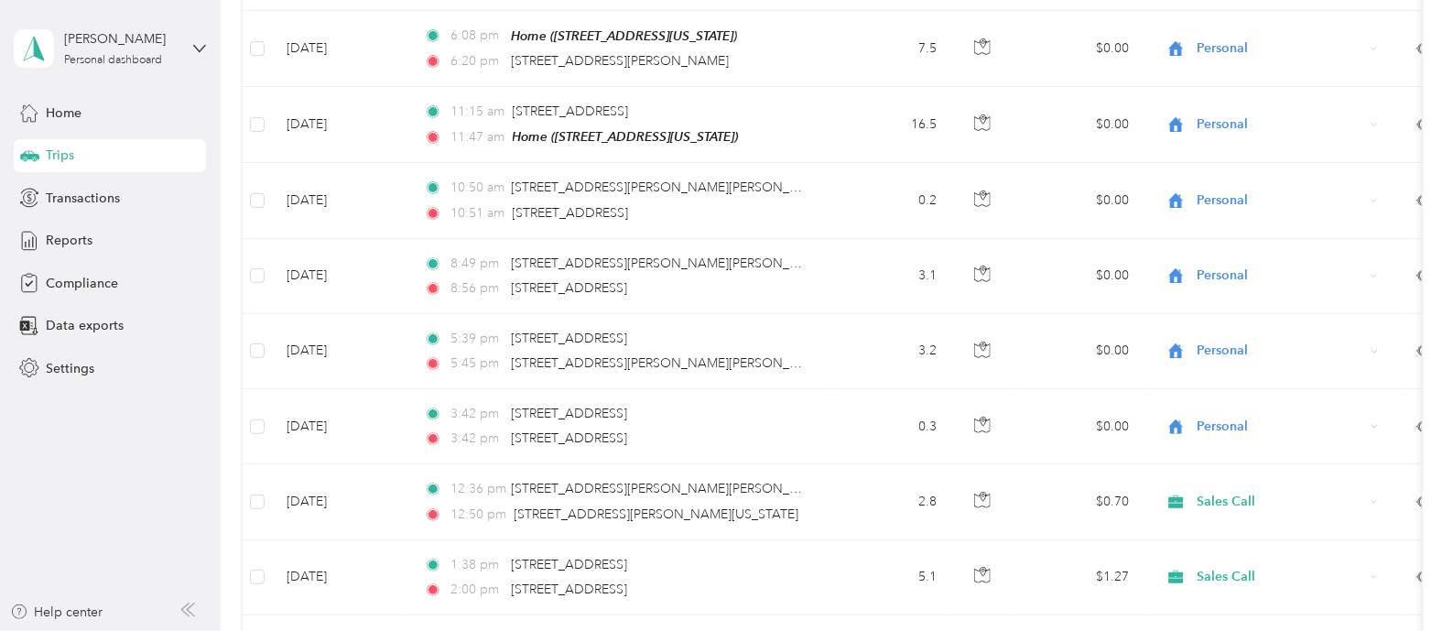
scroll to position [6331, 0]
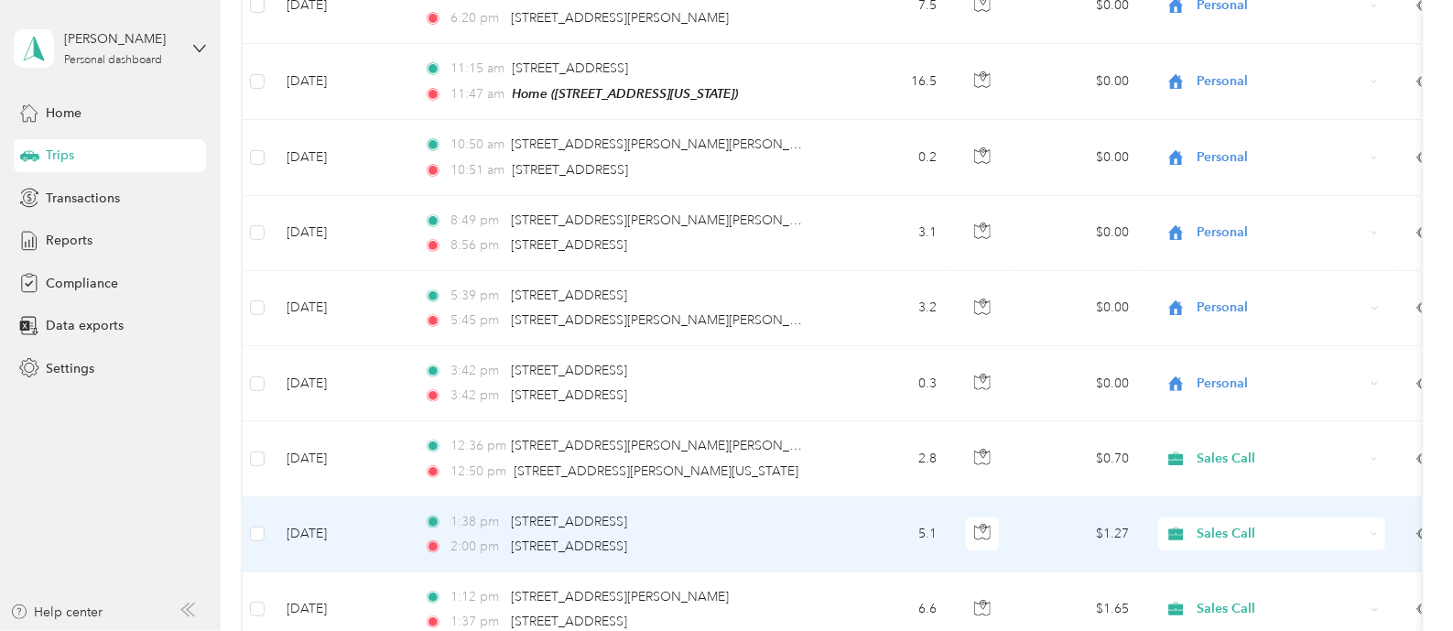
click at [1368, 517] on div "Sales Call" at bounding box center [1271, 533] width 227 height 33
click at [1258, 539] on span "Personal" at bounding box center [1288, 541] width 169 height 19
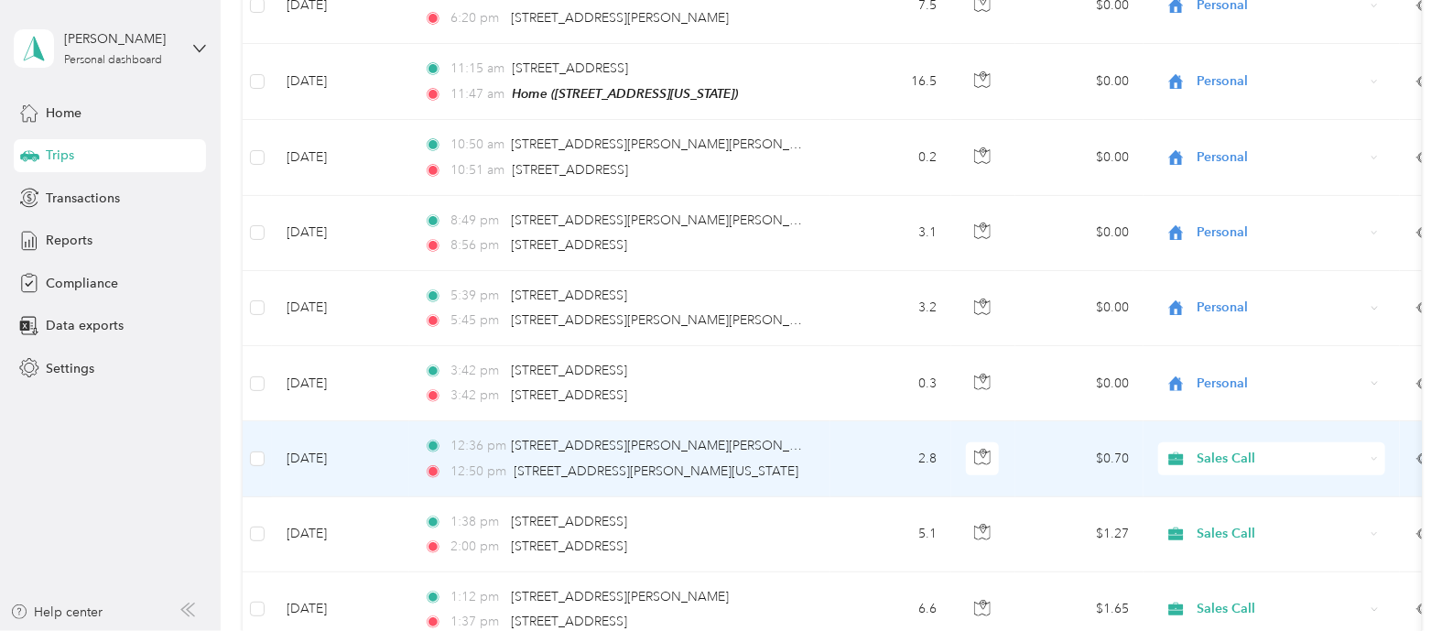
click at [1378, 442] on div "Sales Call" at bounding box center [1271, 458] width 227 height 33
click at [1281, 457] on span "Personal" at bounding box center [1288, 462] width 169 height 19
click at [1367, 442] on div "Sales Call" at bounding box center [1271, 458] width 227 height 33
click at [1245, 465] on span "Personal" at bounding box center [1288, 466] width 169 height 19
click at [1384, 442] on div "Sales Call" at bounding box center [1271, 458] width 227 height 33
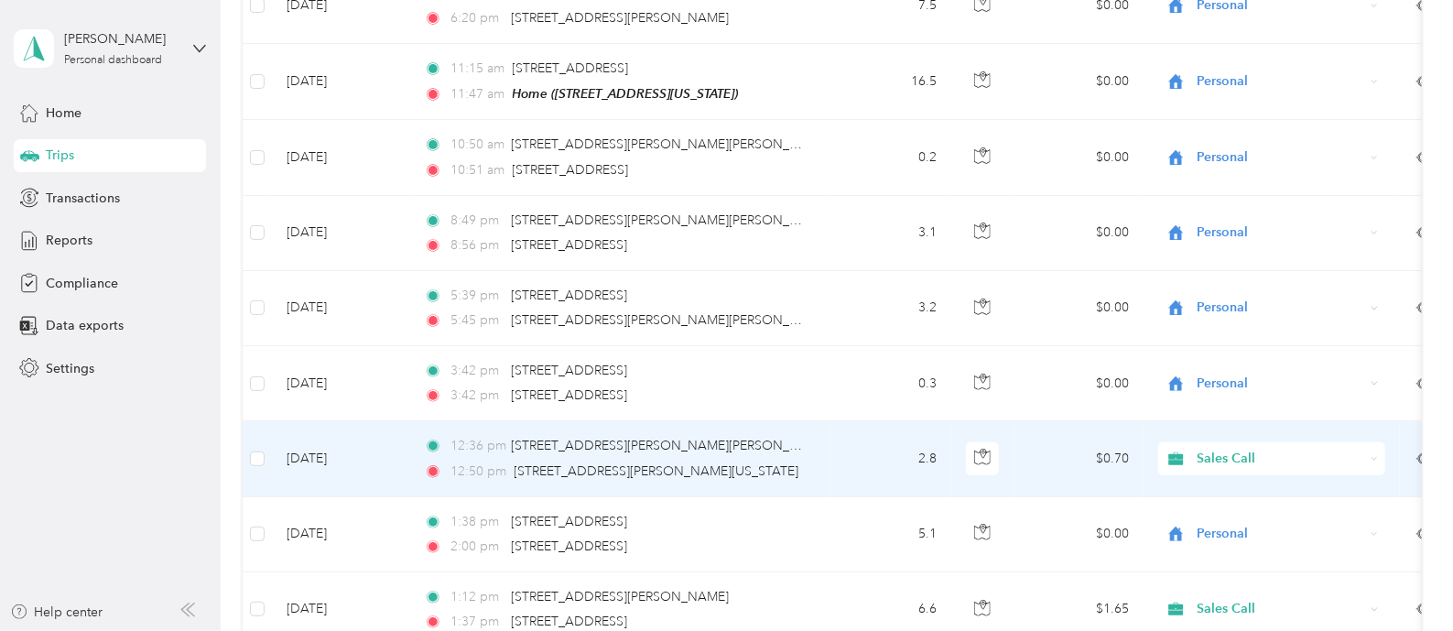
click at [1371, 469] on li "Personal" at bounding box center [1271, 458] width 227 height 32
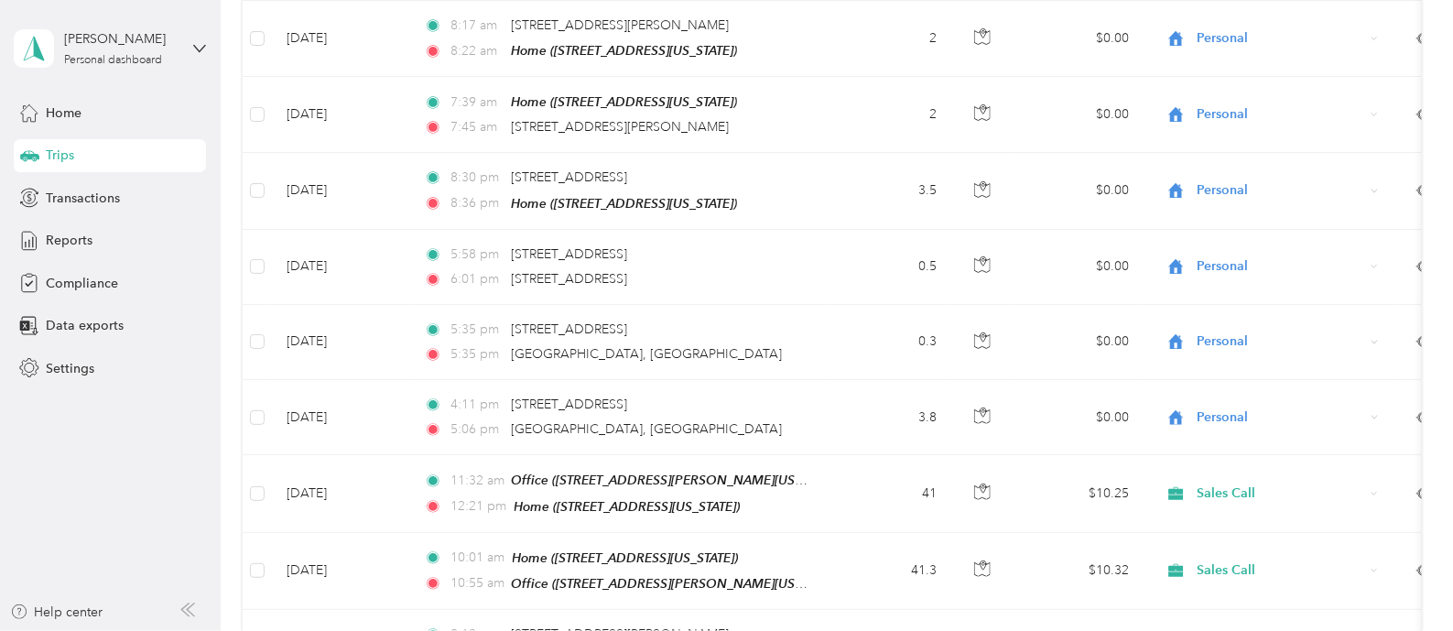
scroll to position [3138, 0]
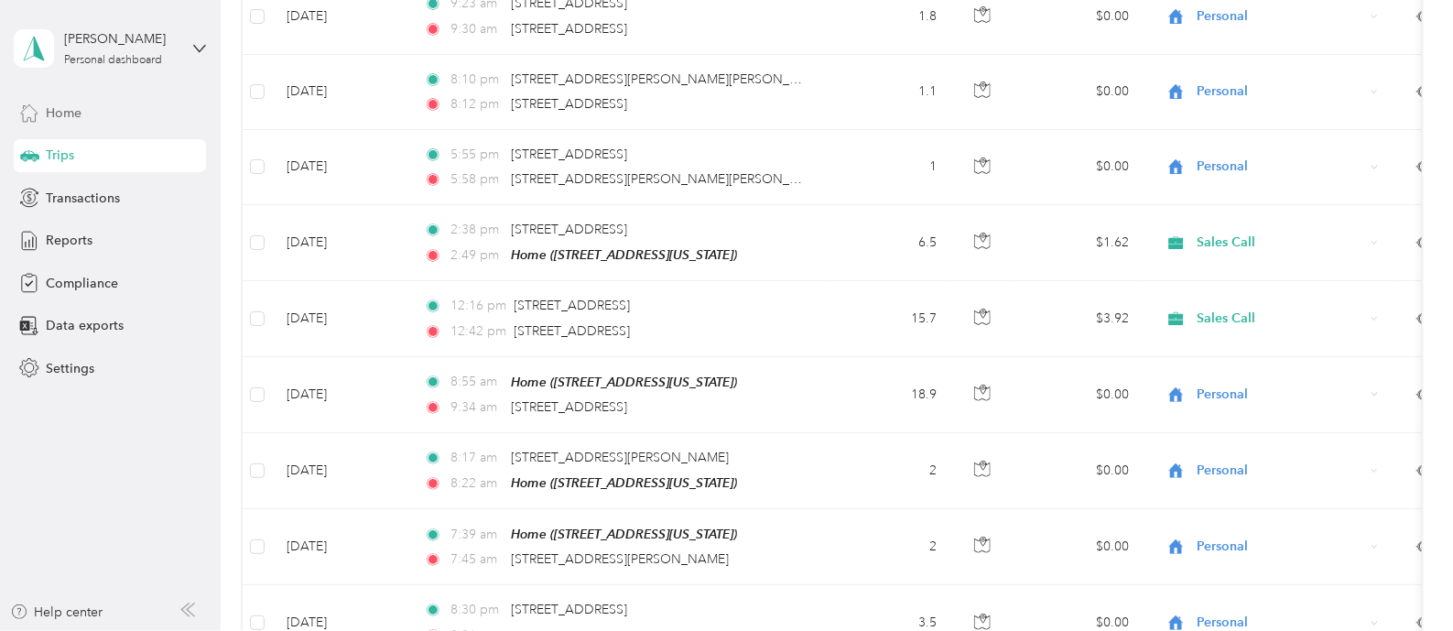
click at [71, 104] on span "Home" at bounding box center [64, 112] width 36 height 19
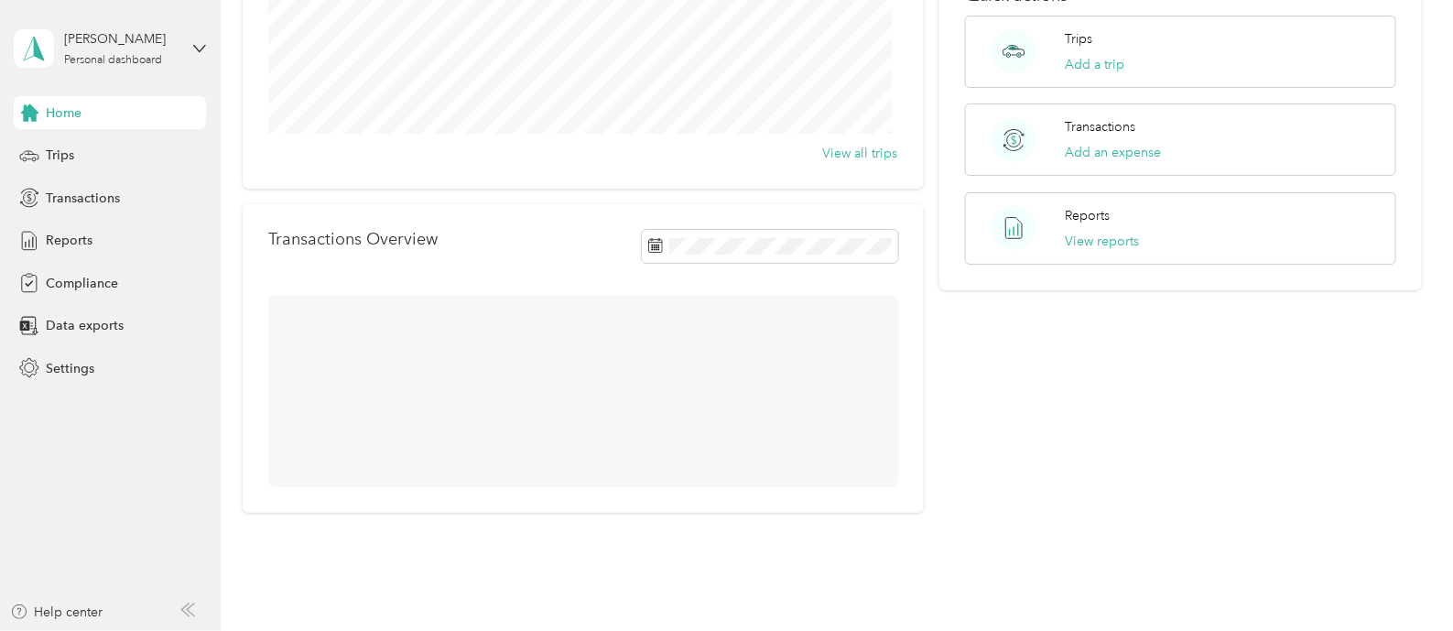
scroll to position [341, 0]
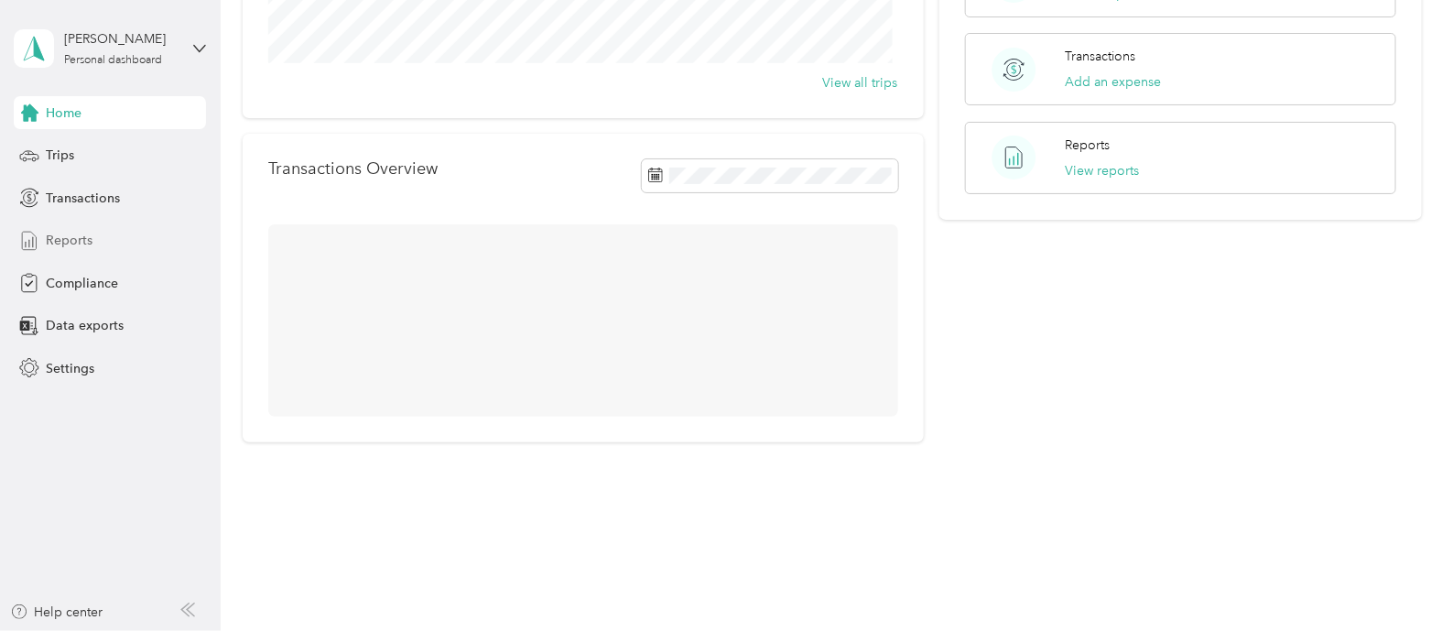
click at [50, 240] on span "Reports" at bounding box center [69, 240] width 47 height 19
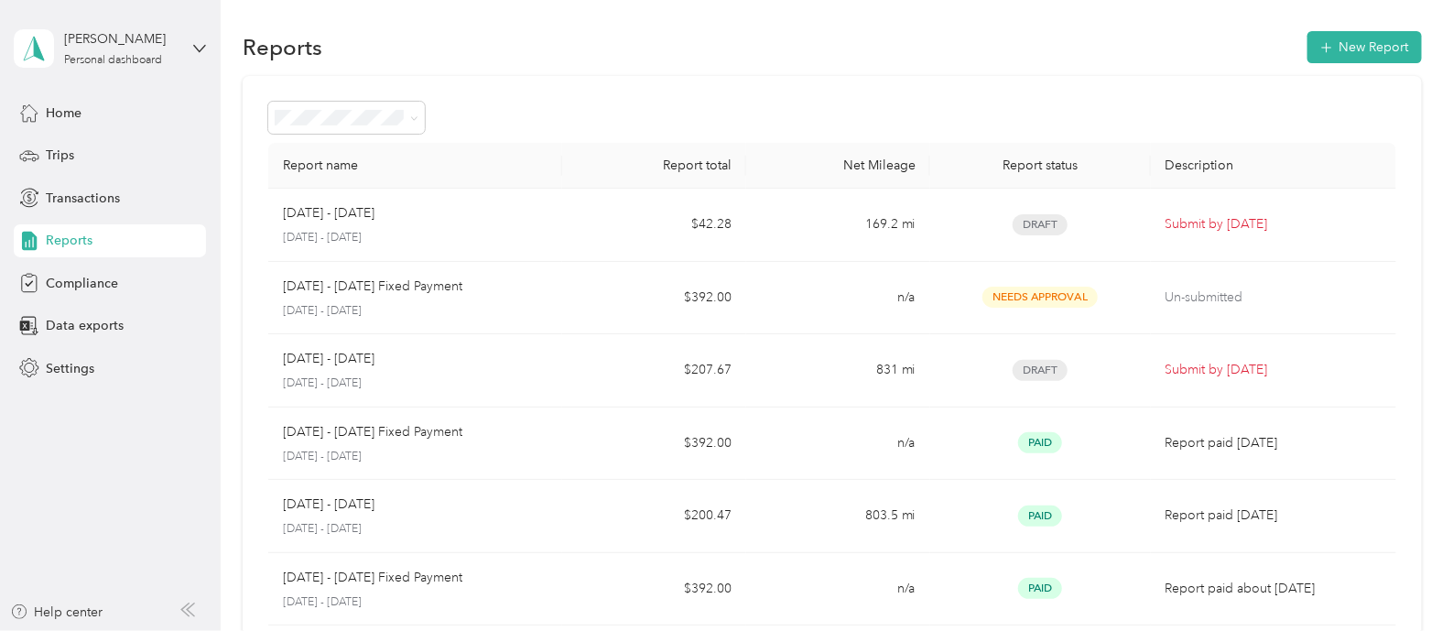
scroll to position [6, 0]
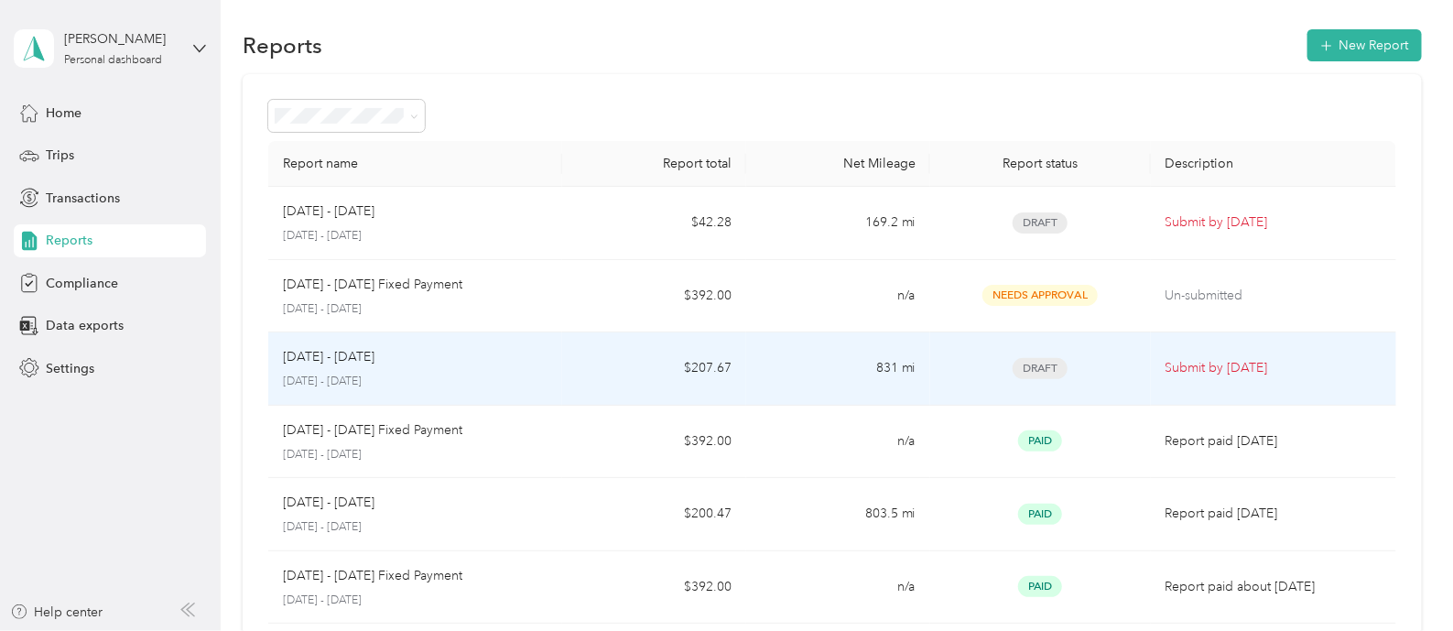
click at [440, 359] on div "[DATE] - [DATE]" at bounding box center [415, 357] width 265 height 20
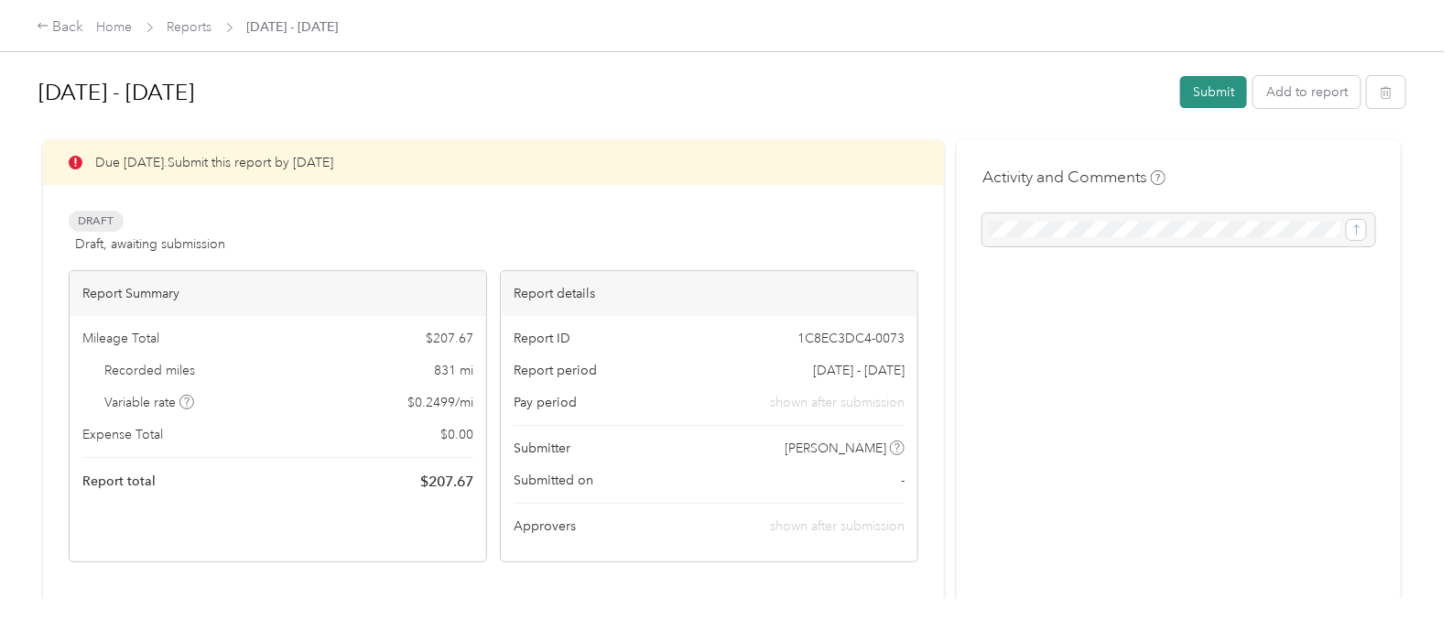
click at [1200, 94] on button "Submit" at bounding box center [1213, 92] width 67 height 32
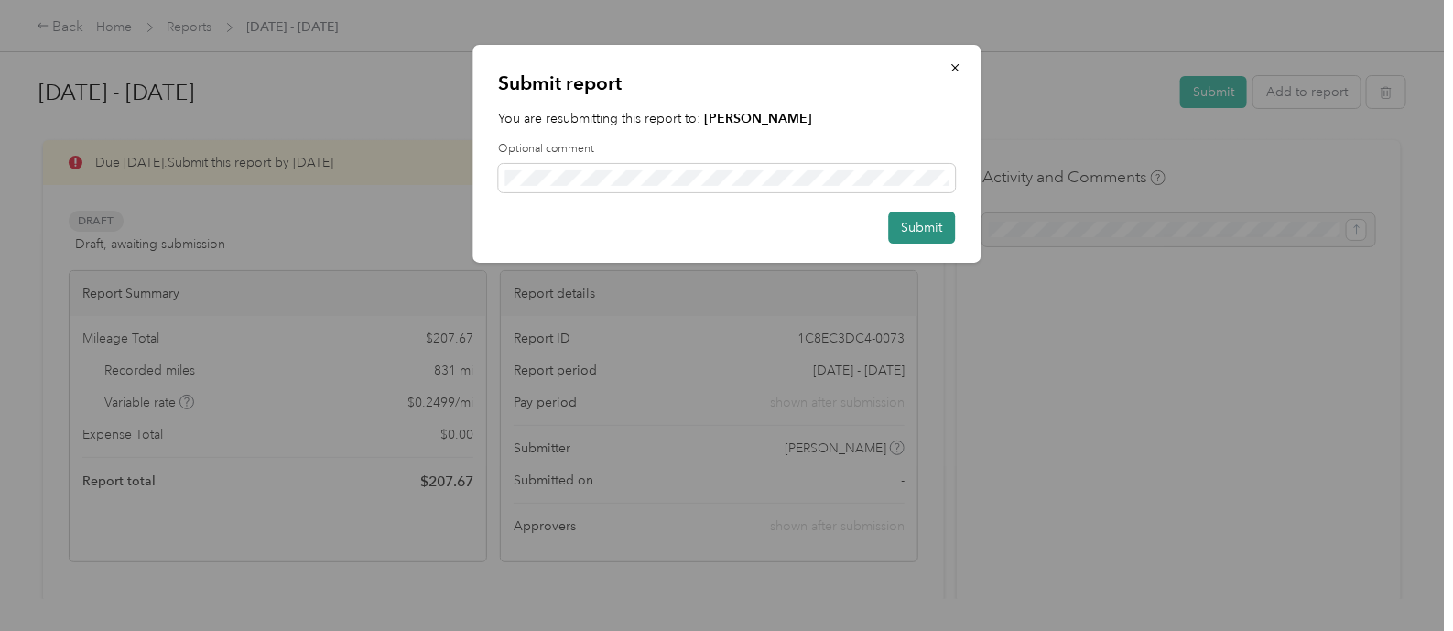
click at [912, 223] on button "Submit" at bounding box center [921, 228] width 67 height 32
